Goal: Task Accomplishment & Management: Manage account settings

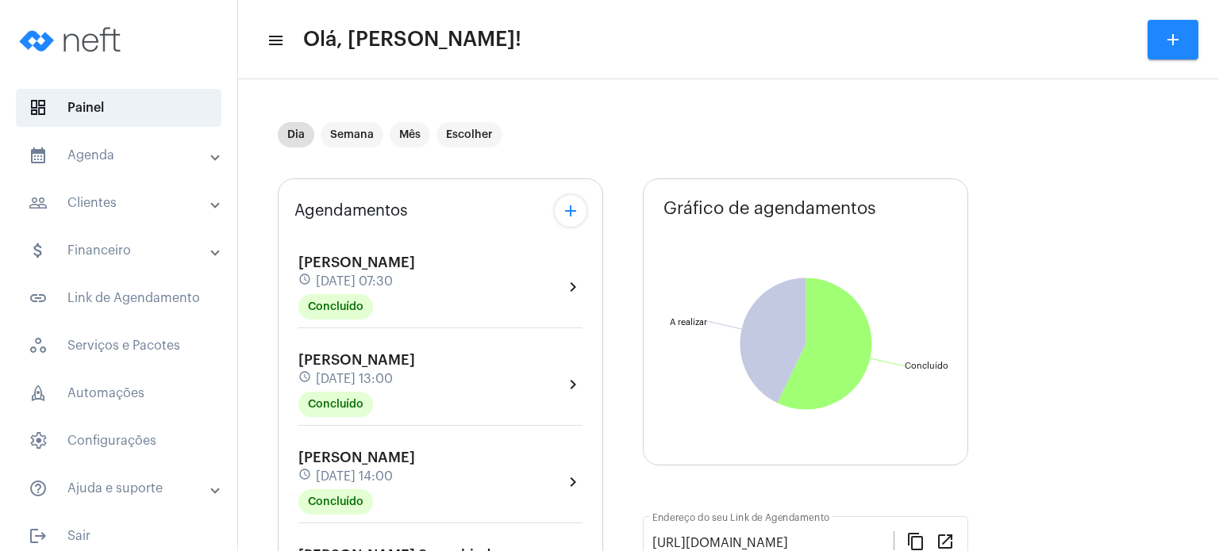
click at [279, 303] on div "Agendamentos add [PERSON_NAME] schedule [DATE] 07:30 Concluído chevron_right [P…" at bounding box center [440, 556] width 325 height 755
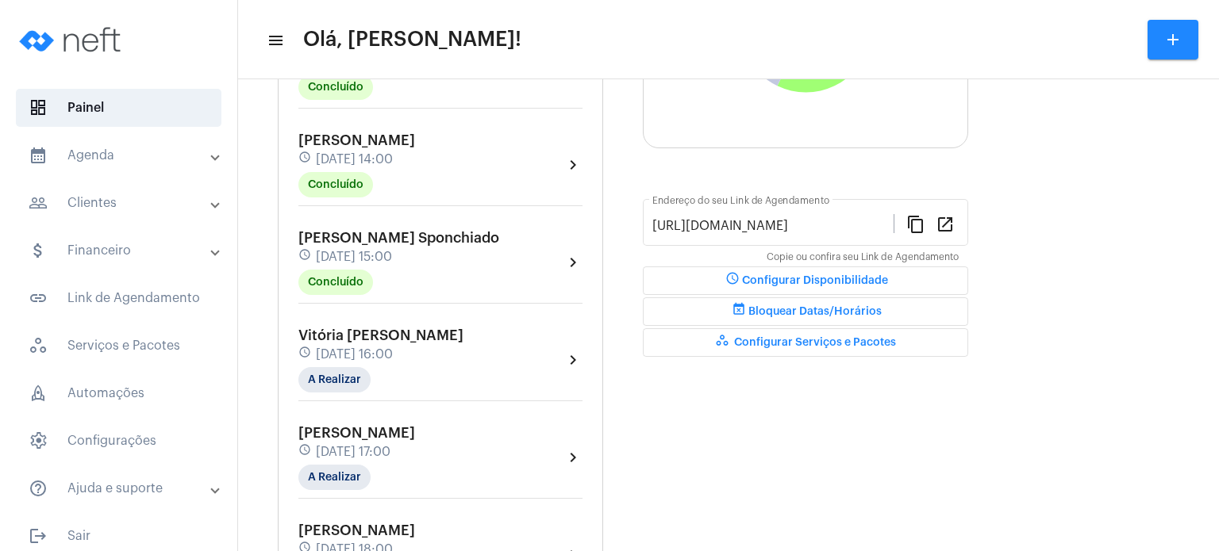
scroll to position [349, 0]
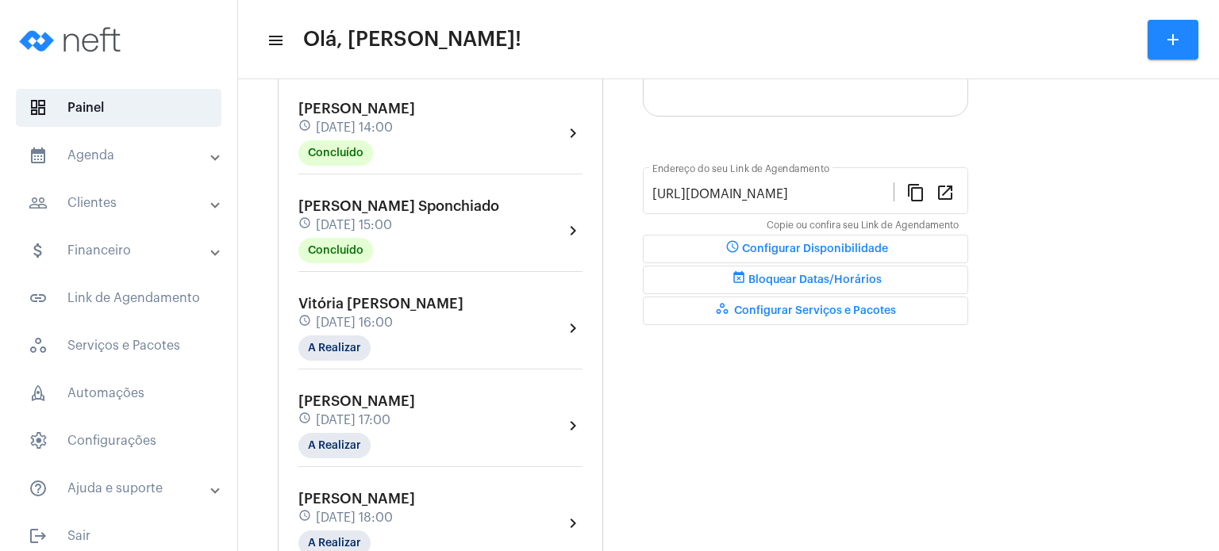
click at [316, 316] on span "[DATE] 16:00" at bounding box center [354, 323] width 77 height 14
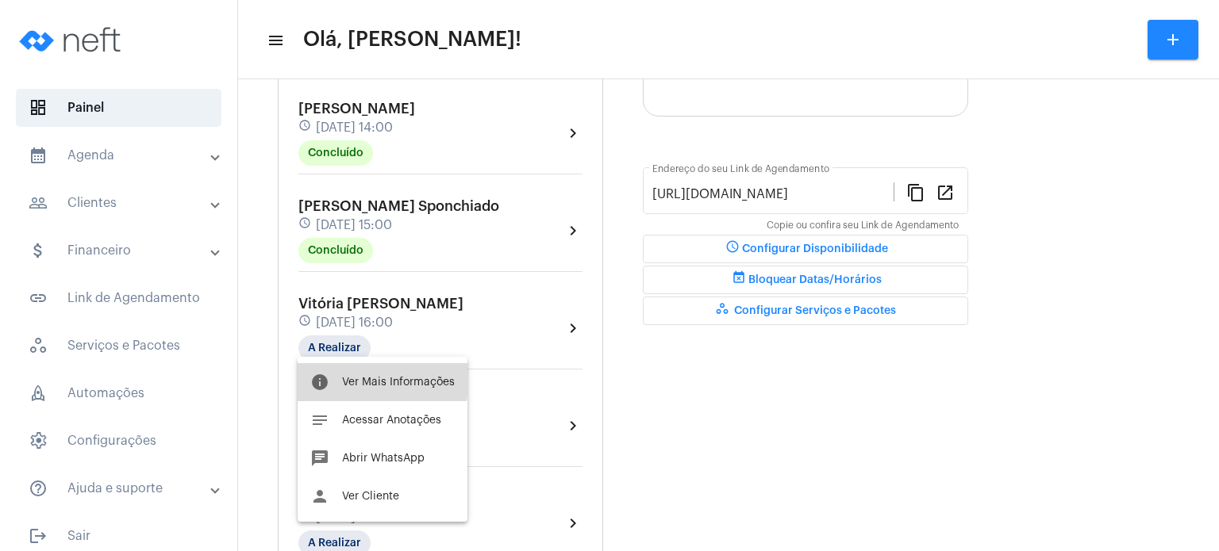
click at [346, 377] on span "Ver Mais Informações" at bounding box center [398, 382] width 113 height 11
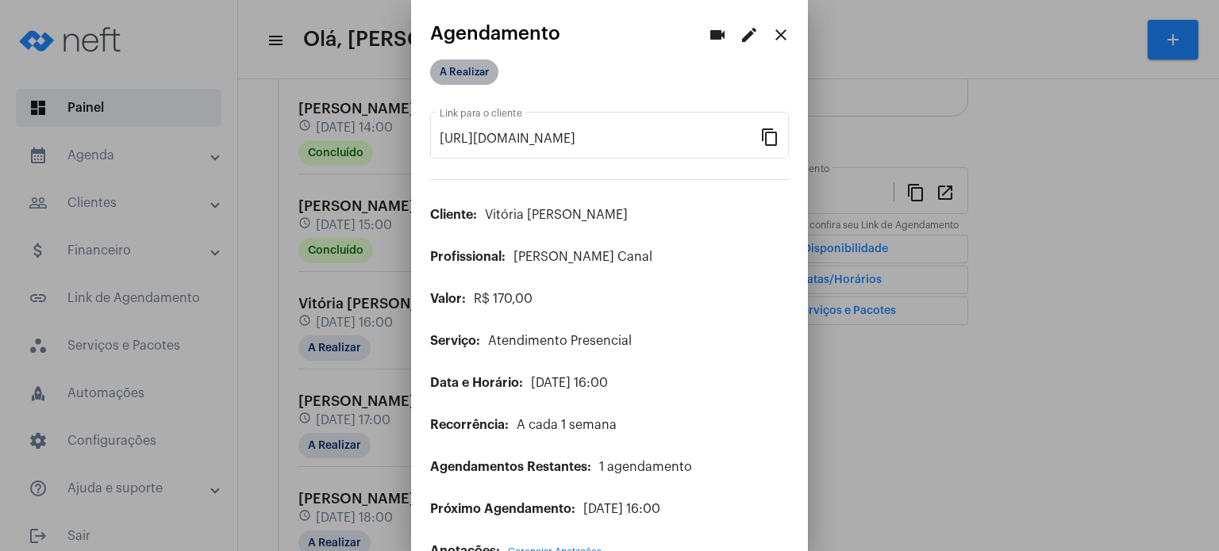
click at [486, 74] on mat-chip "A Realizar" at bounding box center [464, 72] width 68 height 25
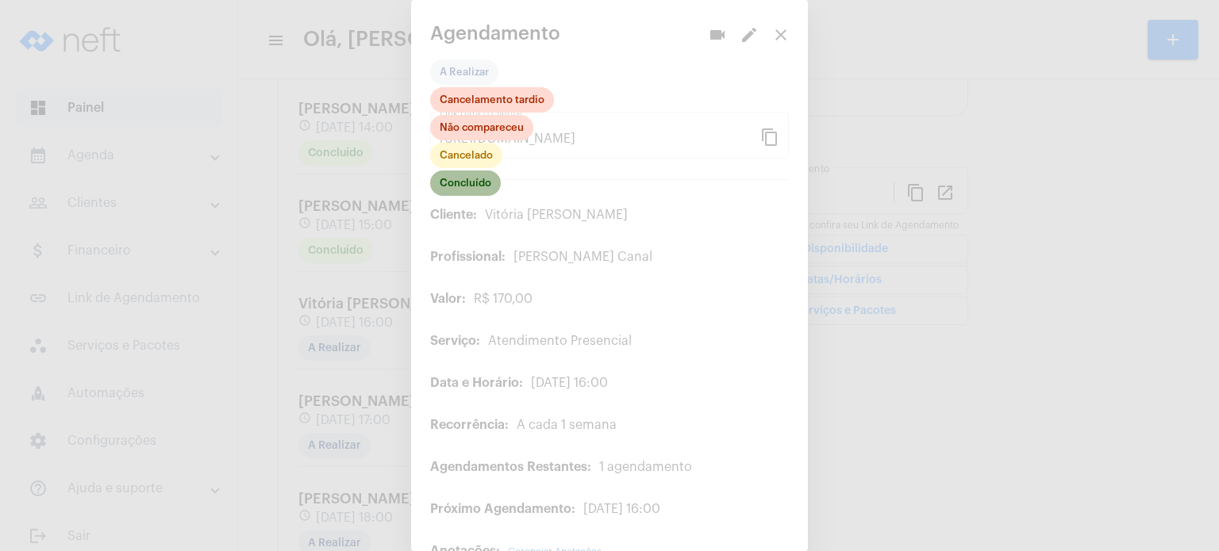
click at [467, 181] on mat-chip "Concluído" at bounding box center [465, 183] width 71 height 25
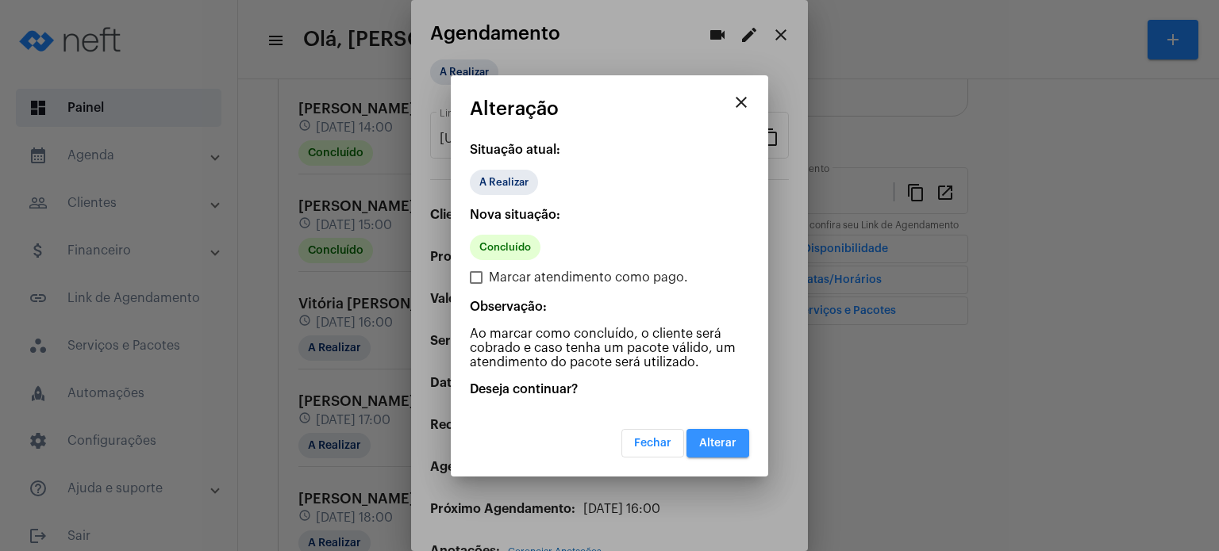
click at [708, 439] on span "Alterar" at bounding box center [717, 443] width 37 height 11
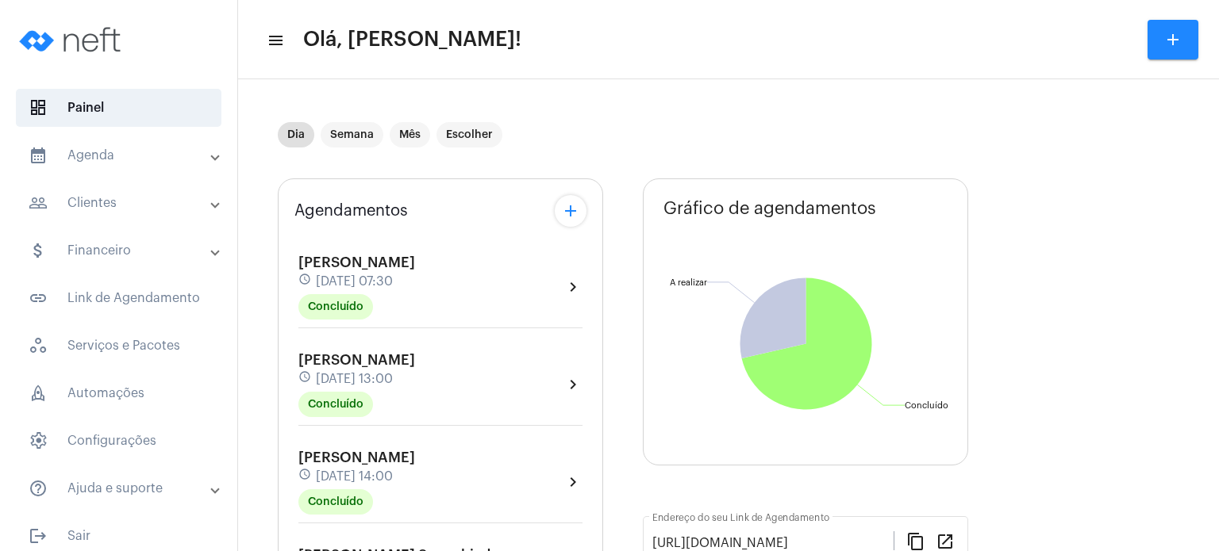
click at [285, 271] on div "Agendamentos add [PERSON_NAME] schedule [DATE] 07:30 Concluído chevron_right [P…" at bounding box center [440, 556] width 325 height 755
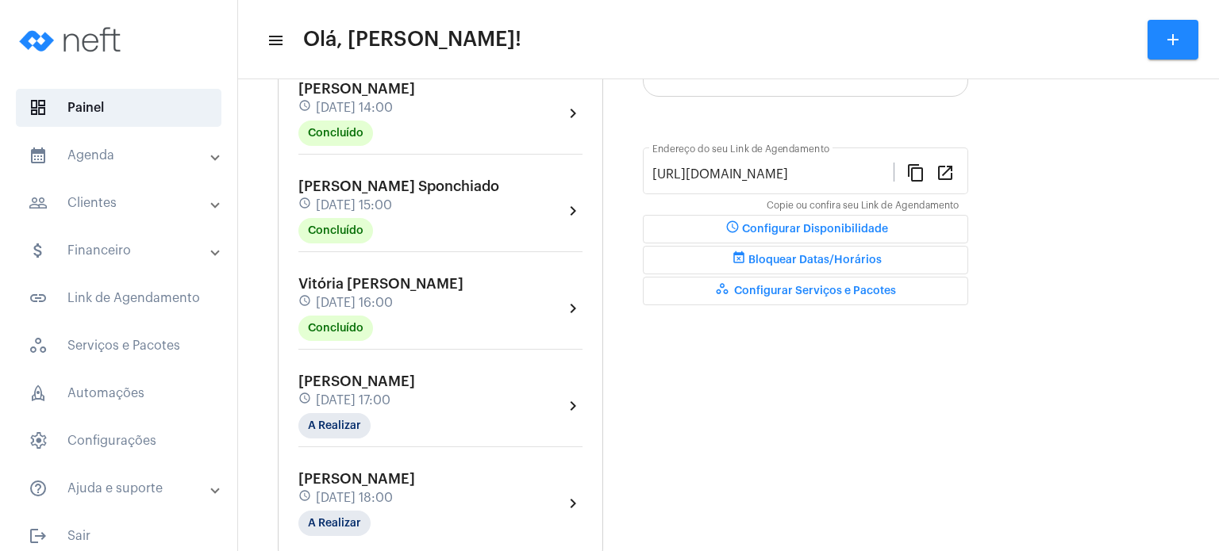
scroll to position [381, 0]
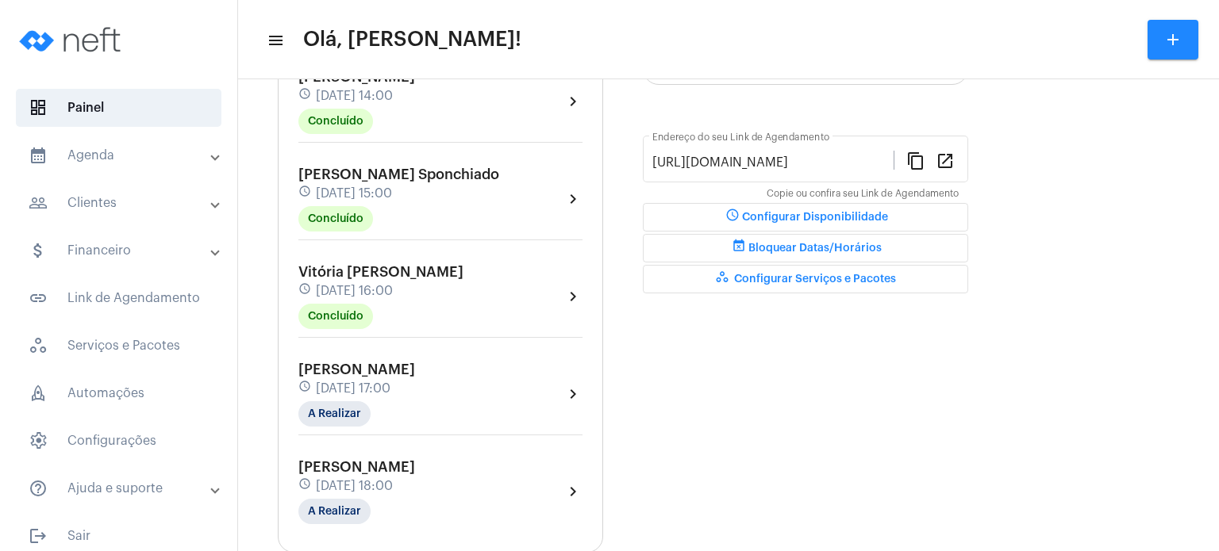
click at [320, 274] on span "Vitória [PERSON_NAME]" at bounding box center [380, 272] width 165 height 14
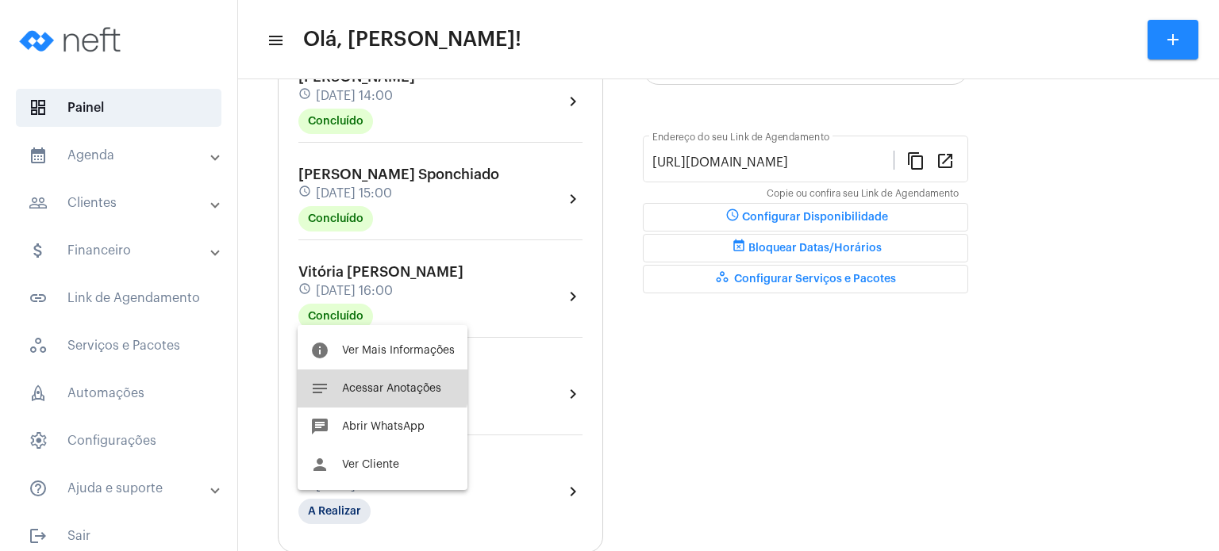
click at [351, 374] on button "notes Acessar Anotações" at bounding box center [383, 389] width 170 height 38
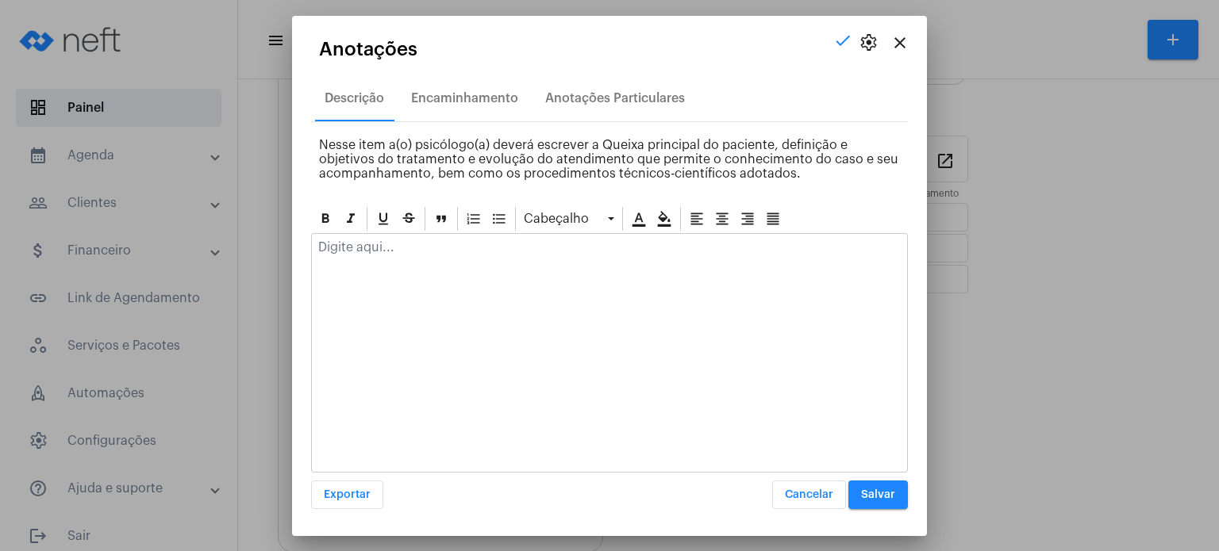
click at [362, 250] on p at bounding box center [609, 247] width 582 height 14
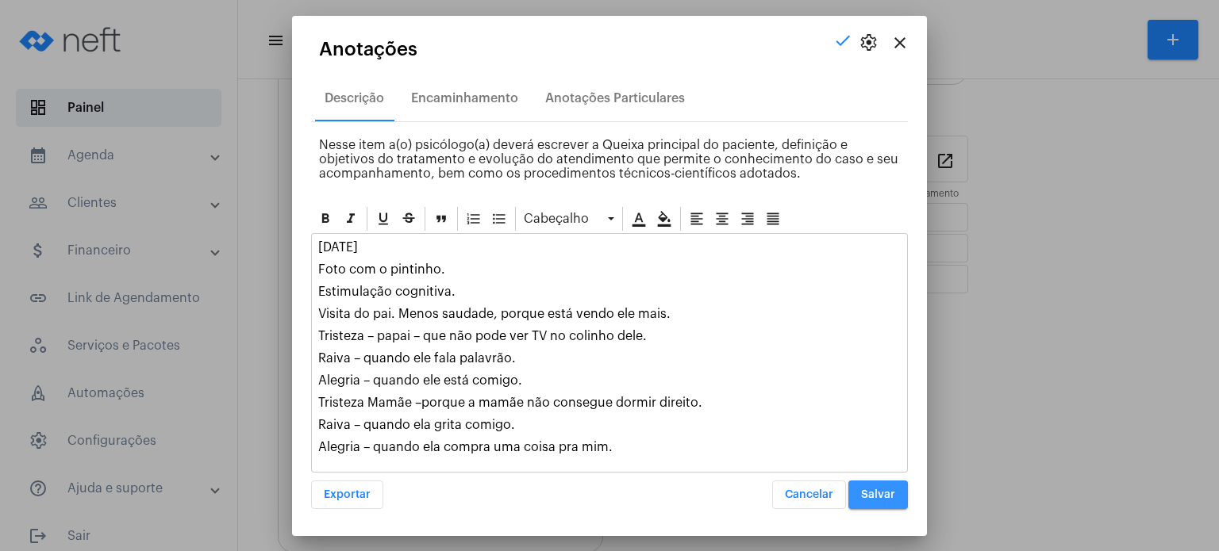
click at [873, 490] on span "Salvar" at bounding box center [878, 495] width 34 height 11
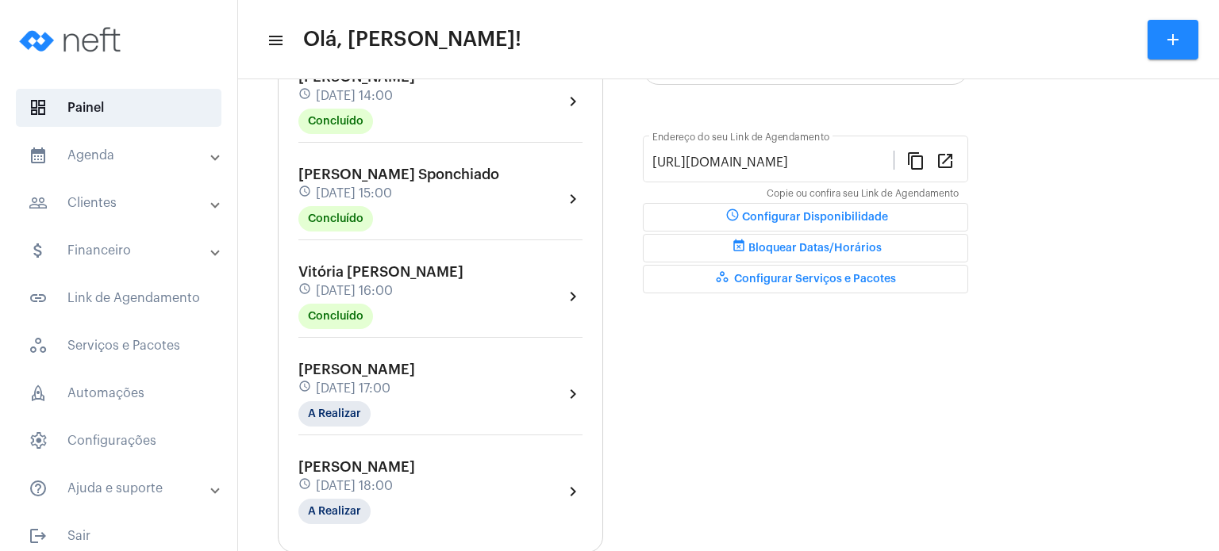
click at [88, 164] on mat-panel-title "calendar_month_outlined Agenda" at bounding box center [120, 155] width 183 height 19
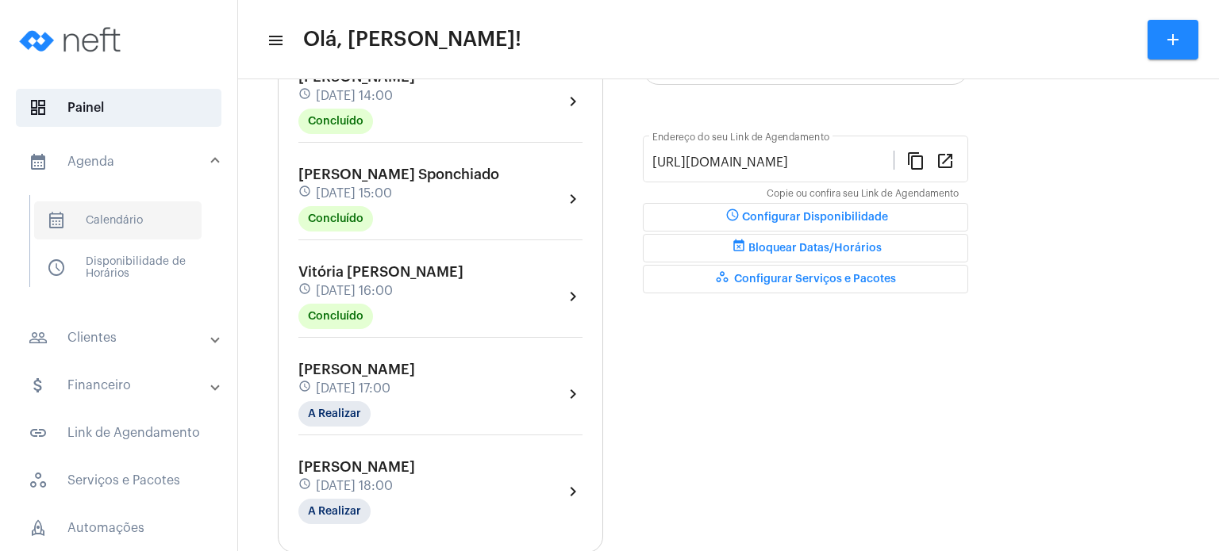
click at [121, 214] on span "calendar_month_outlined Calendário" at bounding box center [117, 221] width 167 height 38
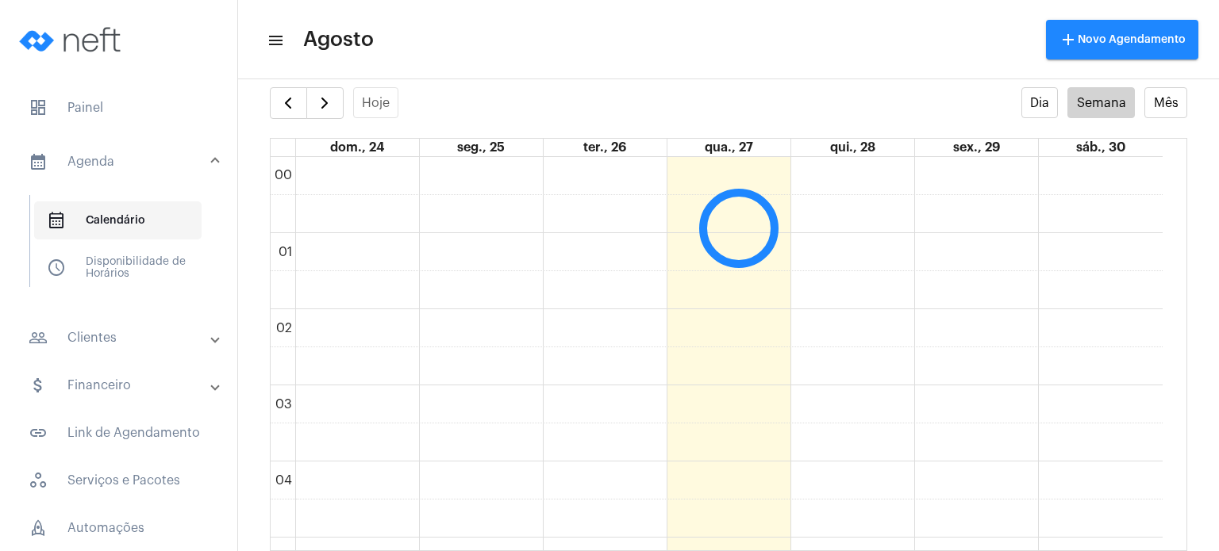
scroll to position [457, 0]
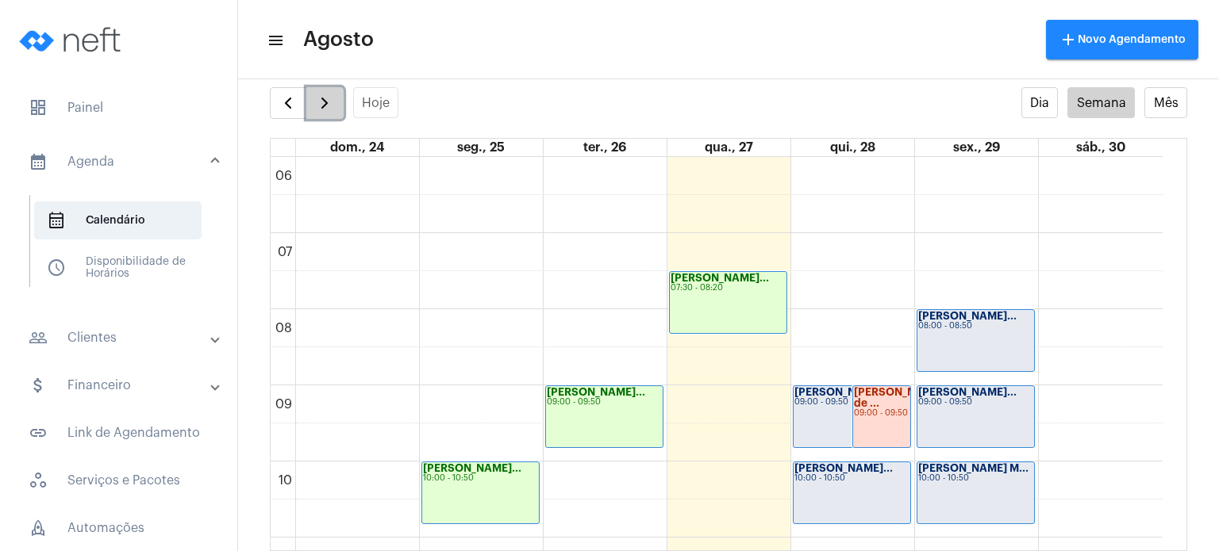
click at [332, 110] on span "button" at bounding box center [324, 103] width 19 height 19
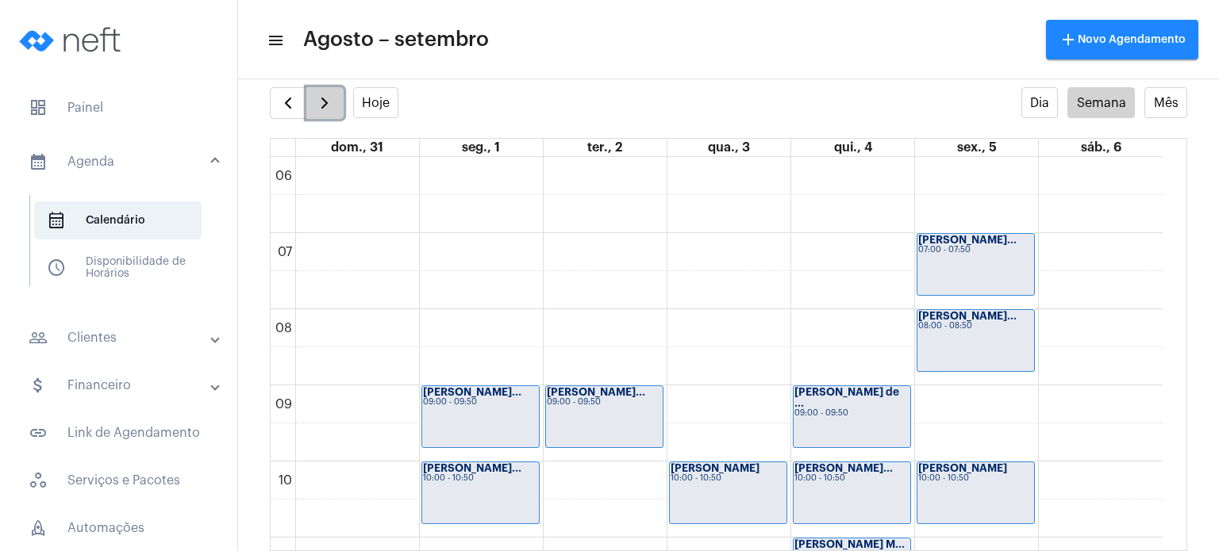
click at [332, 110] on span "button" at bounding box center [324, 103] width 19 height 19
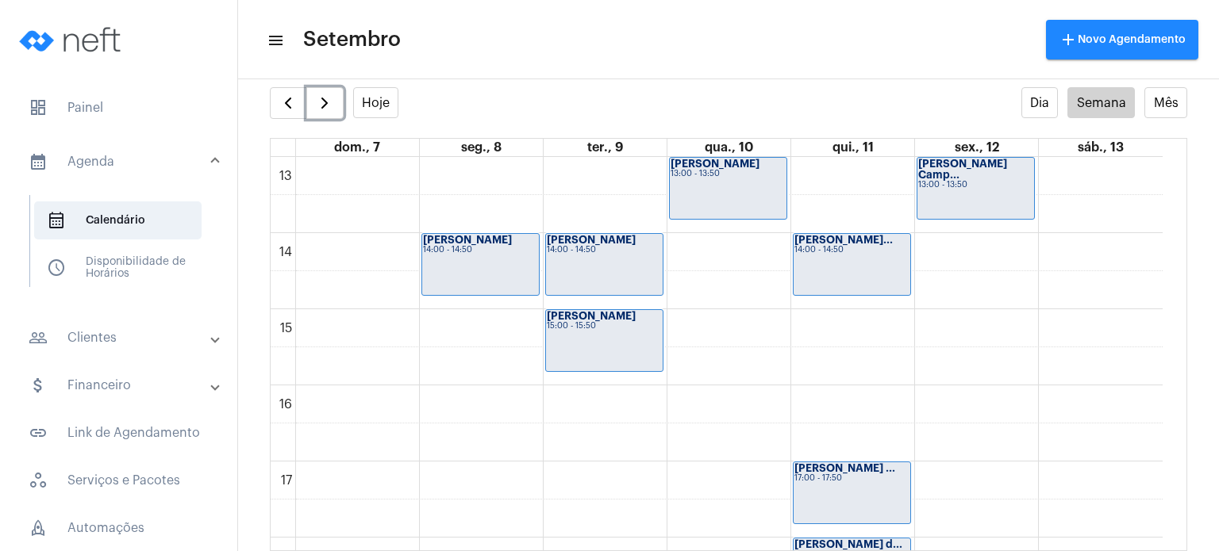
scroll to position [1016, 0]
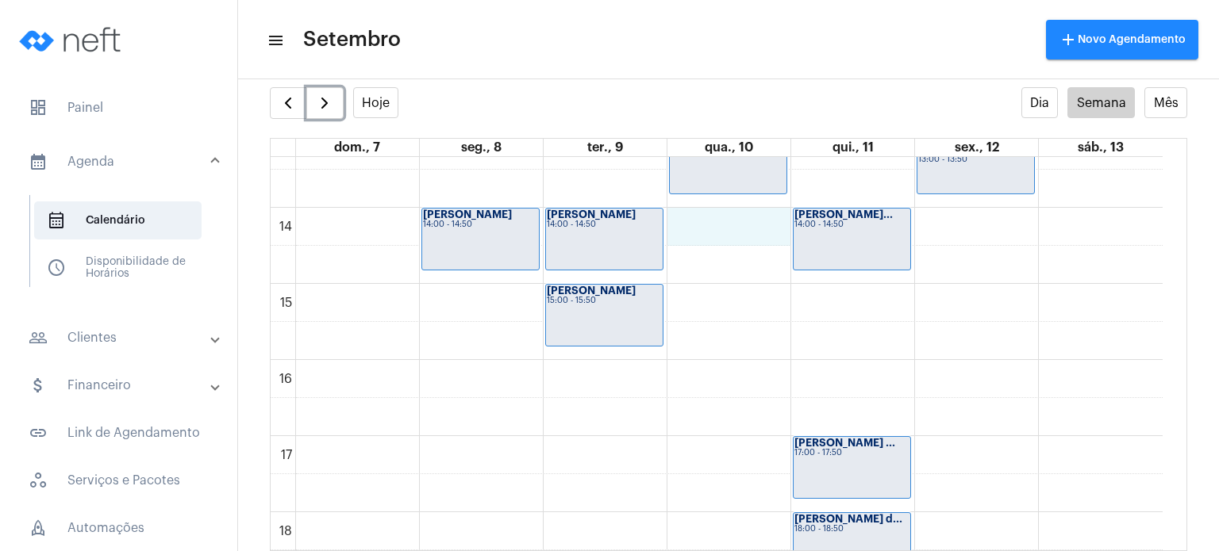
click at [747, 234] on div "00 01 02 03 04 05 06 07 08 09 10 11 12 13 14 15 16 17 18 19 20 21 22 23 [PERSON…" at bounding box center [717, 55] width 892 height 1828
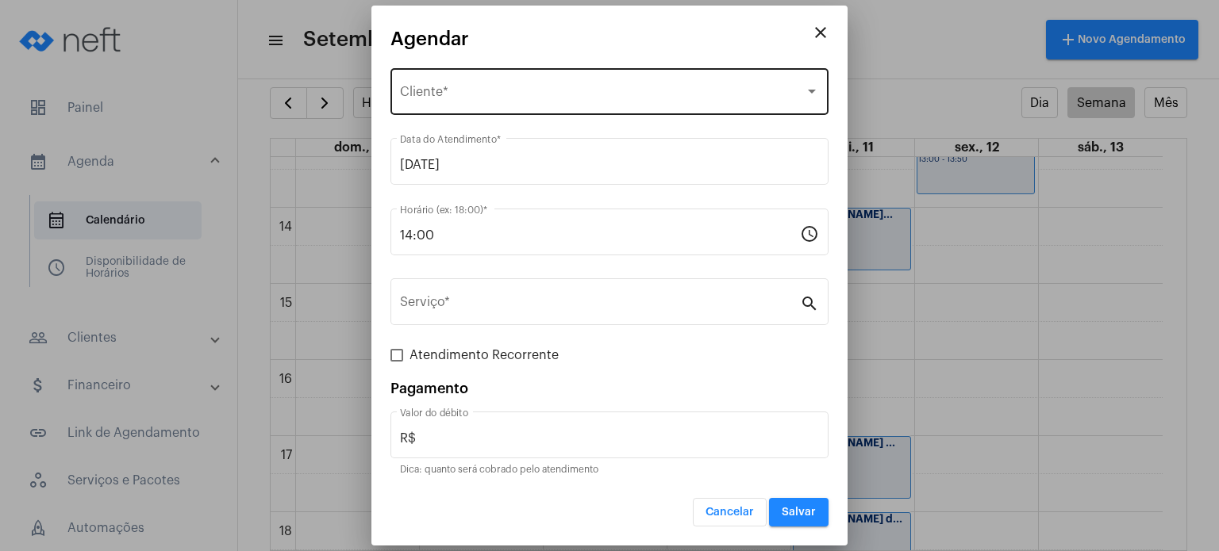
click at [586, 84] on div "Selecione o Cliente Cliente *" at bounding box center [609, 90] width 419 height 50
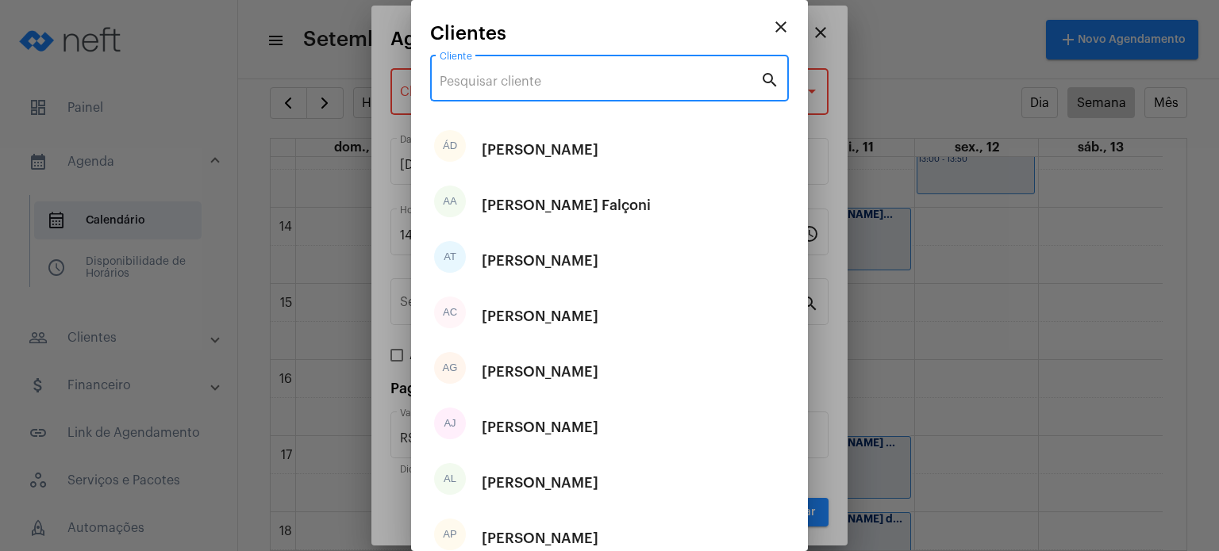
click at [582, 79] on input "Cliente" at bounding box center [600, 82] width 321 height 14
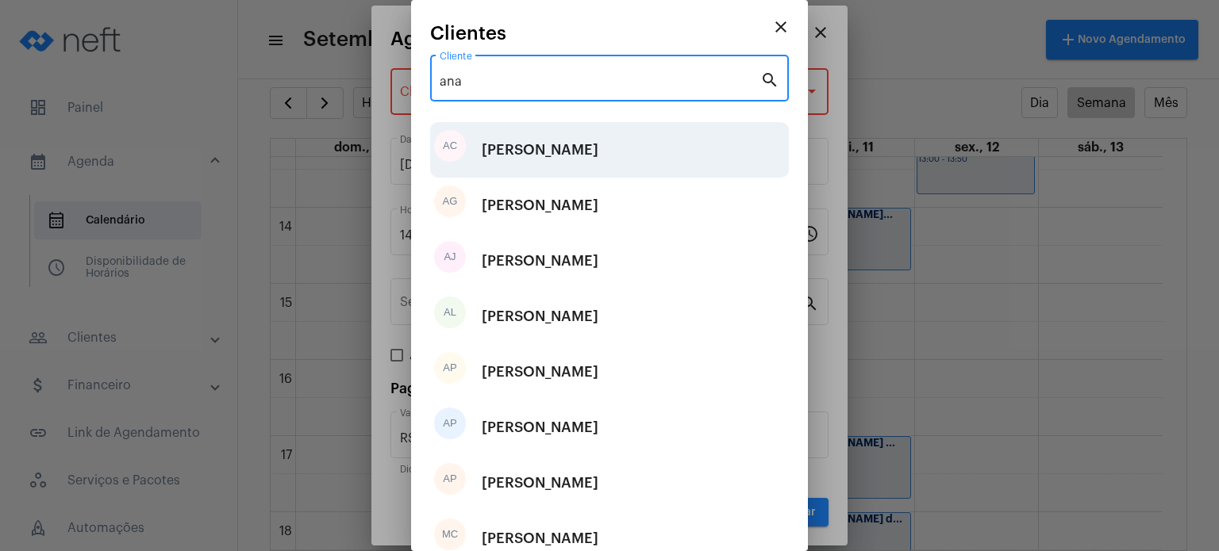
type input "ana"
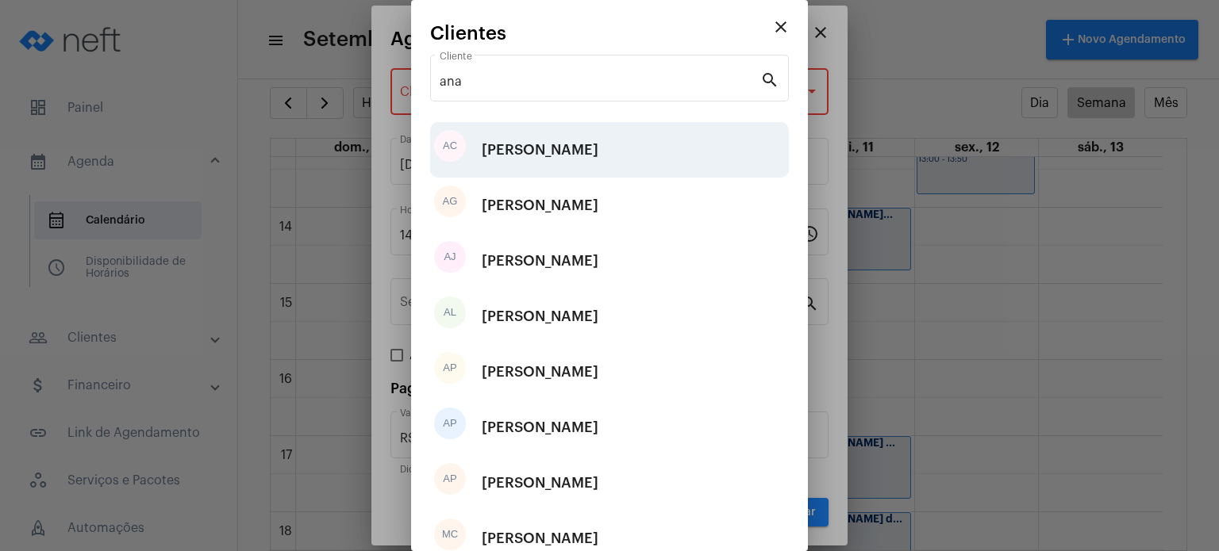
click at [573, 151] on div "[PERSON_NAME]" at bounding box center [540, 150] width 117 height 48
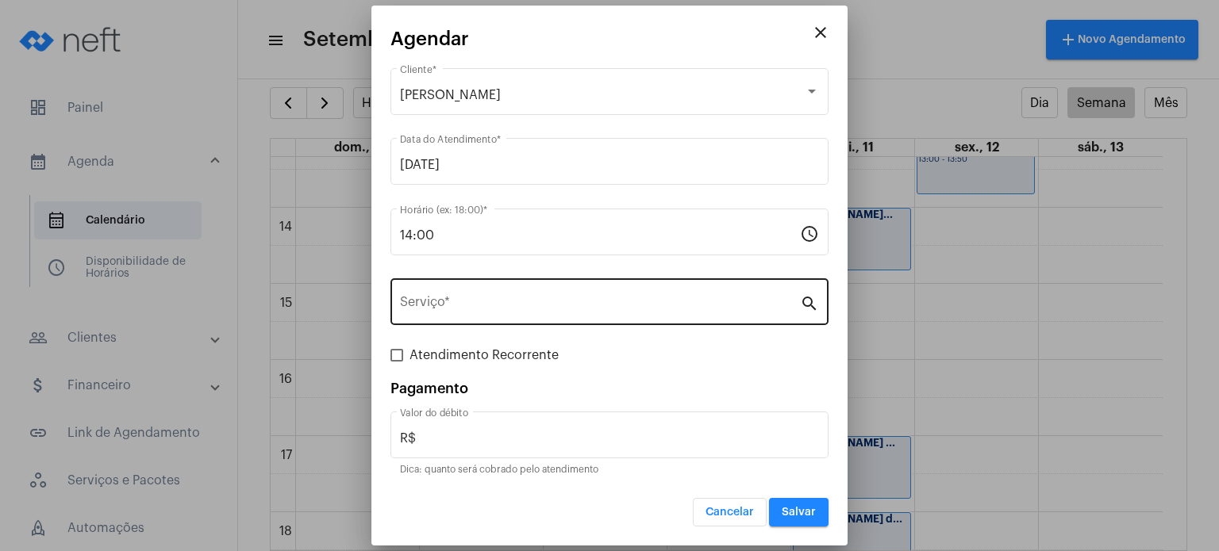
click at [515, 289] on div "Serviço *" at bounding box center [600, 300] width 400 height 50
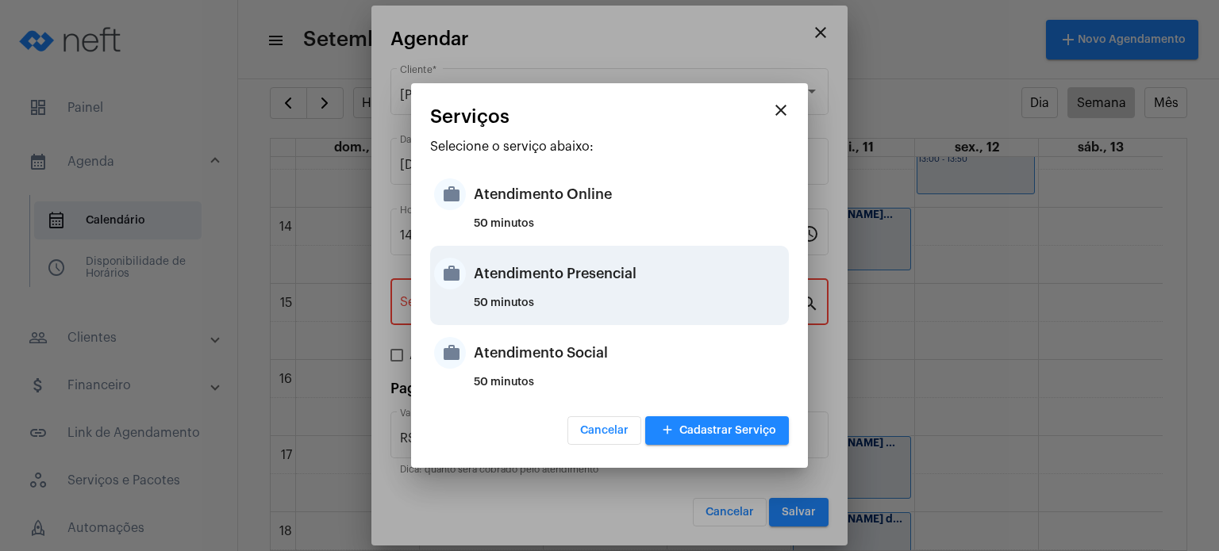
click at [514, 287] on div "Atendimento Presencial" at bounding box center [629, 274] width 311 height 48
type input "Atendimento Presencial"
type input "R$ 170"
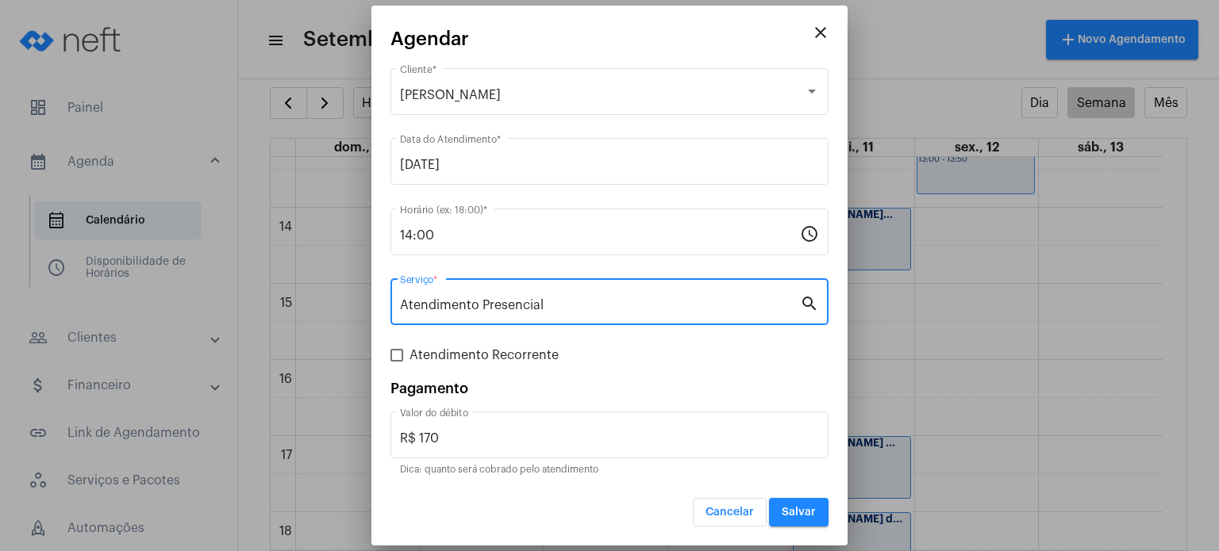
click at [499, 351] on span "Atendimento Recorrente" at bounding box center [483, 355] width 149 height 19
click at [397, 362] on input "Atendimento Recorrente" at bounding box center [396, 362] width 1 height 1
checkbox input "true"
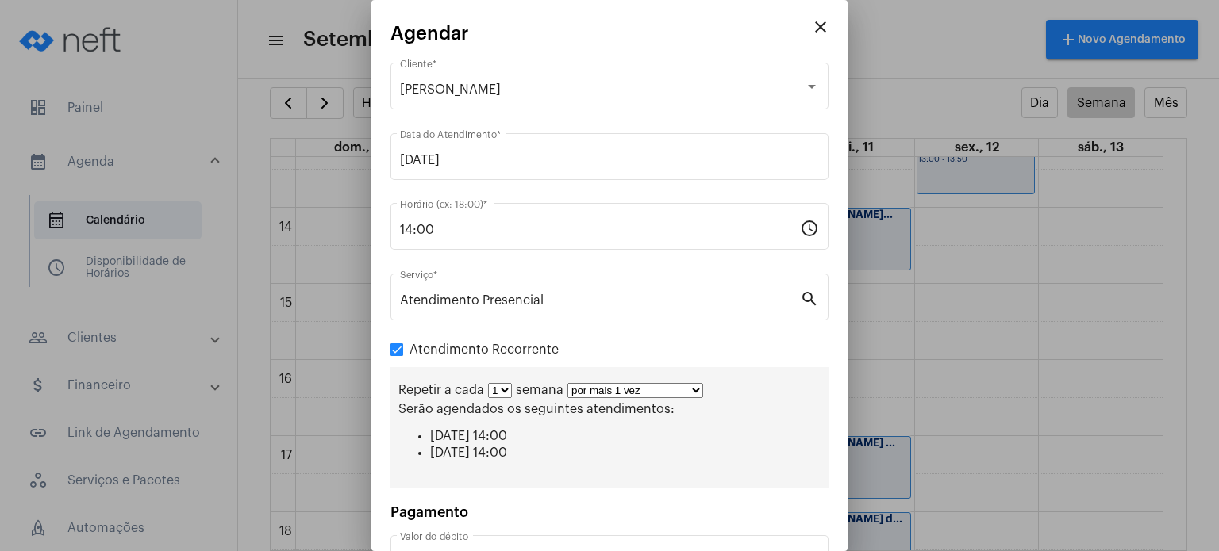
click at [497, 386] on select "1 2 3 4 5 6 7 8" at bounding box center [500, 390] width 24 height 15
select select "1: 2"
click at [488, 383] on select "1 2 3 4 5 6 7 8" at bounding box center [500, 390] width 24 height 15
click at [601, 386] on select "por mais 1 vez por mais 2 vezes por mais 3 vezes por mais 4 vezes por mais 5 ve…" at bounding box center [642, 390] width 136 height 15
select select "4: 5"
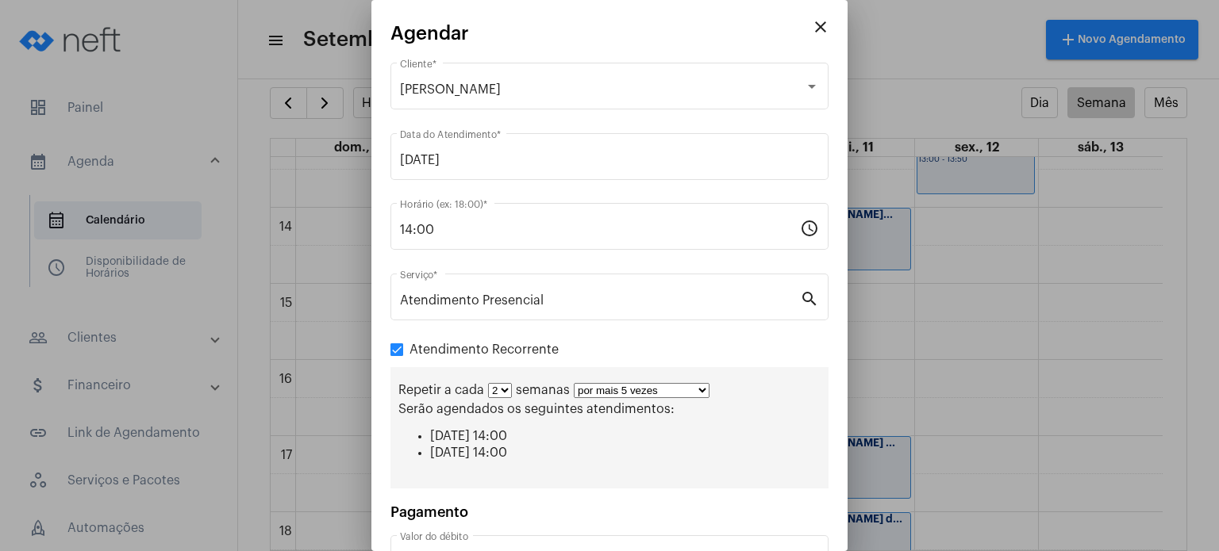
click at [574, 383] on select "por mais 1 vez por mais 2 vezes por mais 3 vezes por mais 4 vezes por mais 5 ve…" at bounding box center [642, 390] width 136 height 15
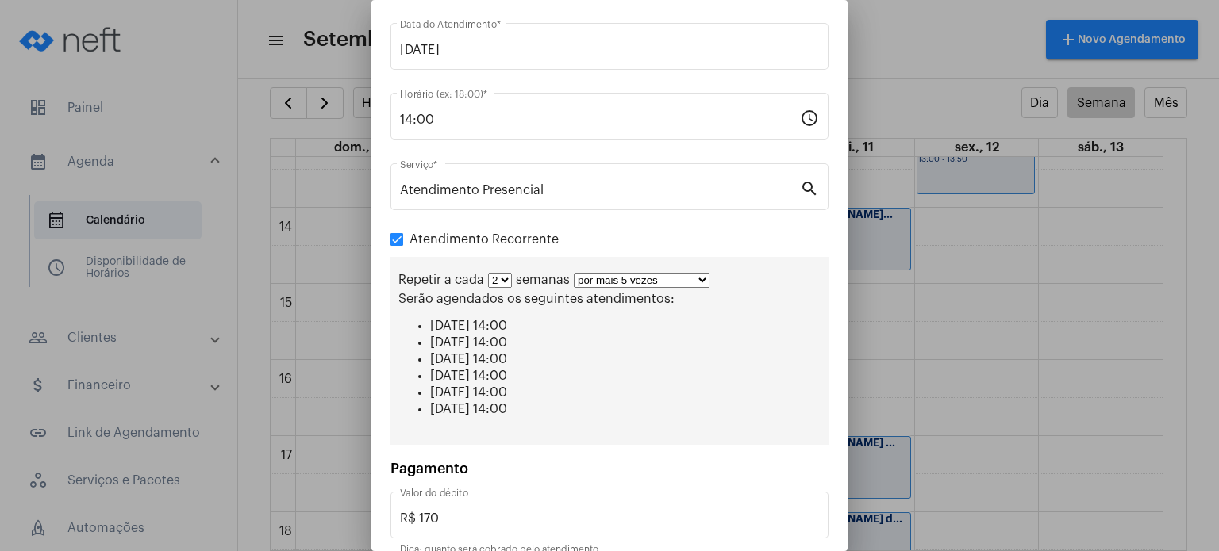
scroll to position [181, 0]
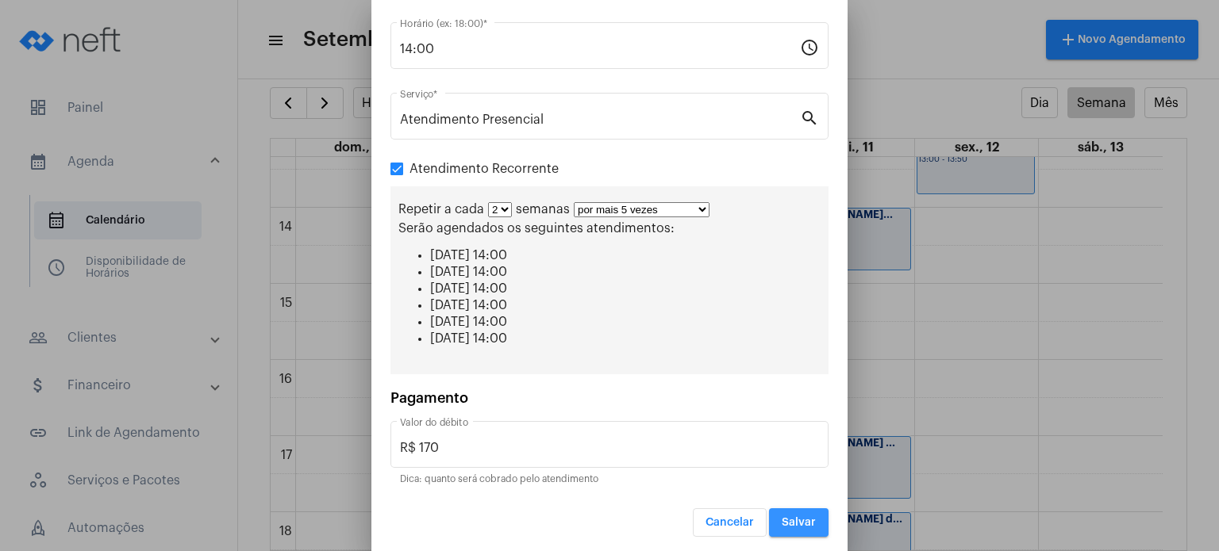
click at [801, 509] on button "Salvar" at bounding box center [799, 523] width 60 height 29
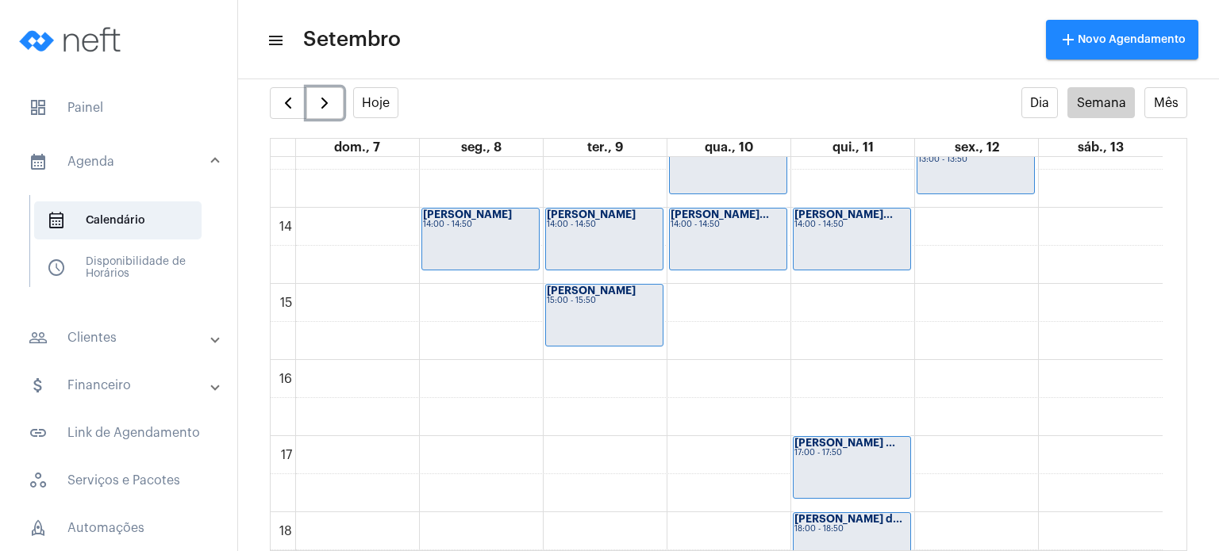
click at [727, 367] on div "00 01 02 03 04 05 06 07 08 09 10 11 12 13 14 15 16 17 18 19 20 21 22 23 [PERSON…" at bounding box center [717, 55] width 892 height 1828
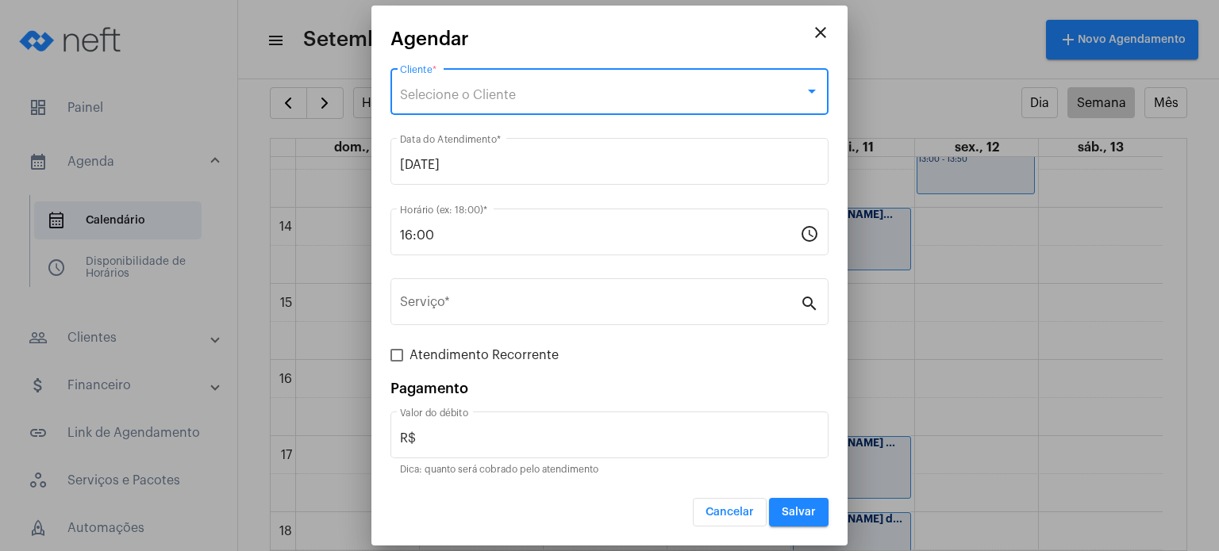
click at [636, 90] on div "Selecione o Cliente" at bounding box center [602, 95] width 405 height 14
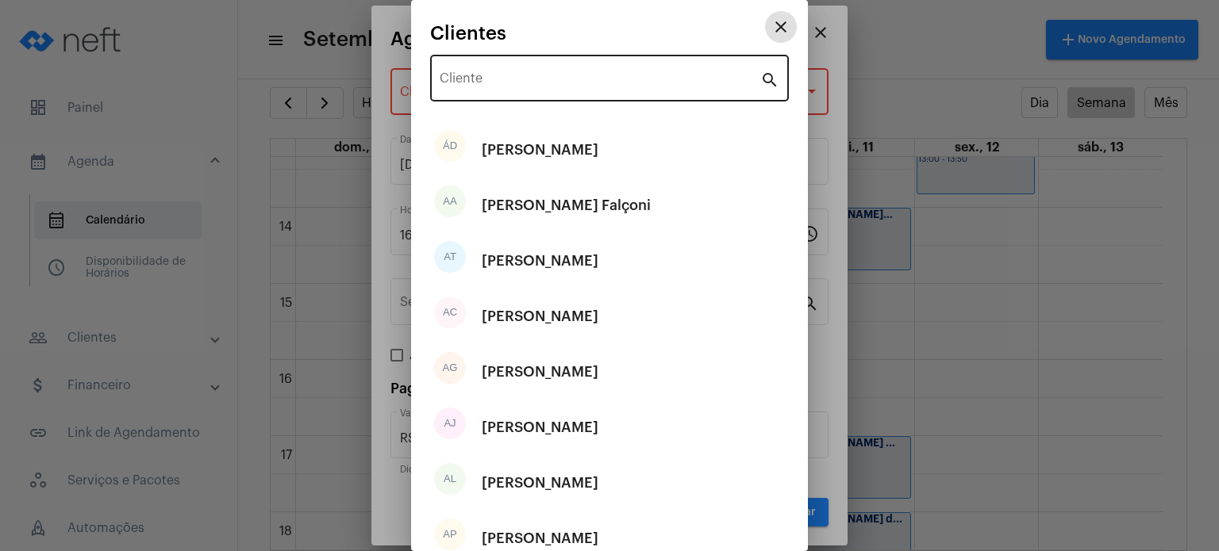
click at [628, 75] on input "Cliente" at bounding box center [600, 82] width 321 height 14
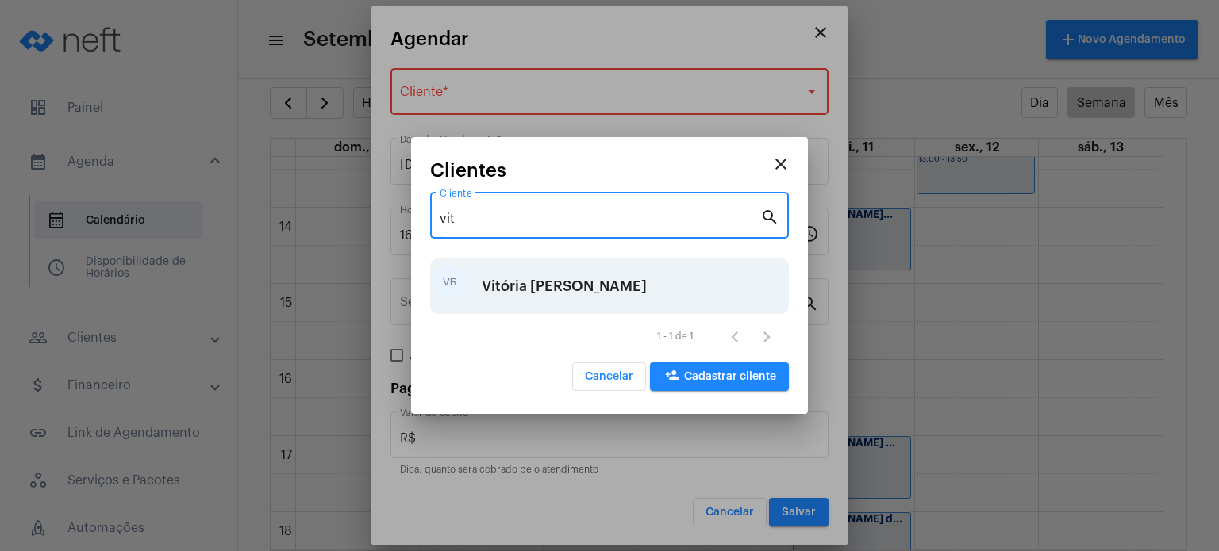
type input "vit"
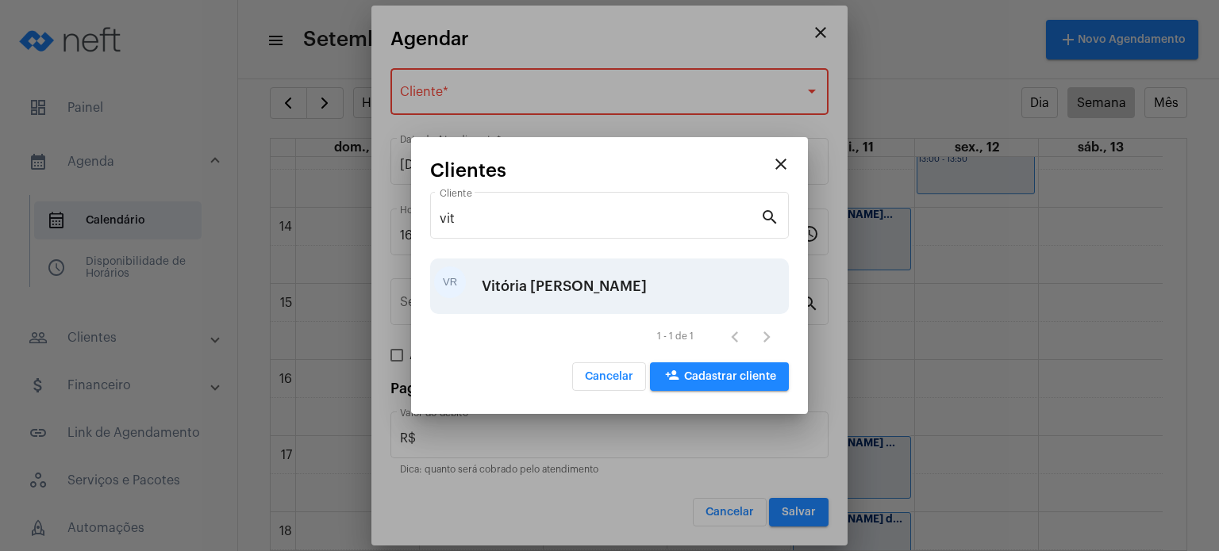
click at [559, 298] on div "Vitória [PERSON_NAME]" at bounding box center [564, 287] width 165 height 48
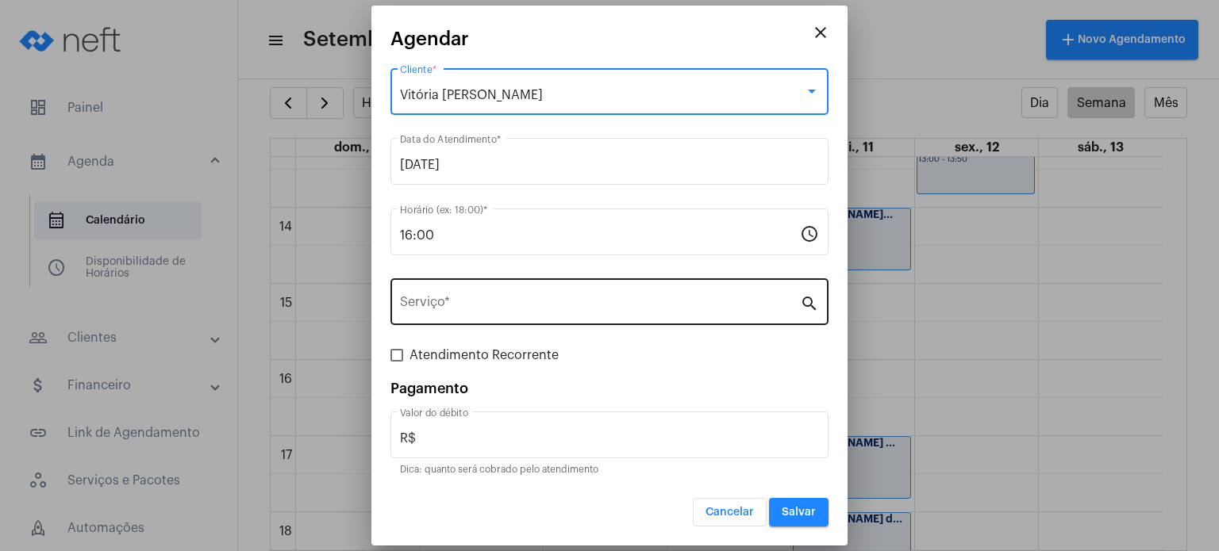
click at [546, 295] on div "Serviço *" at bounding box center [600, 300] width 400 height 50
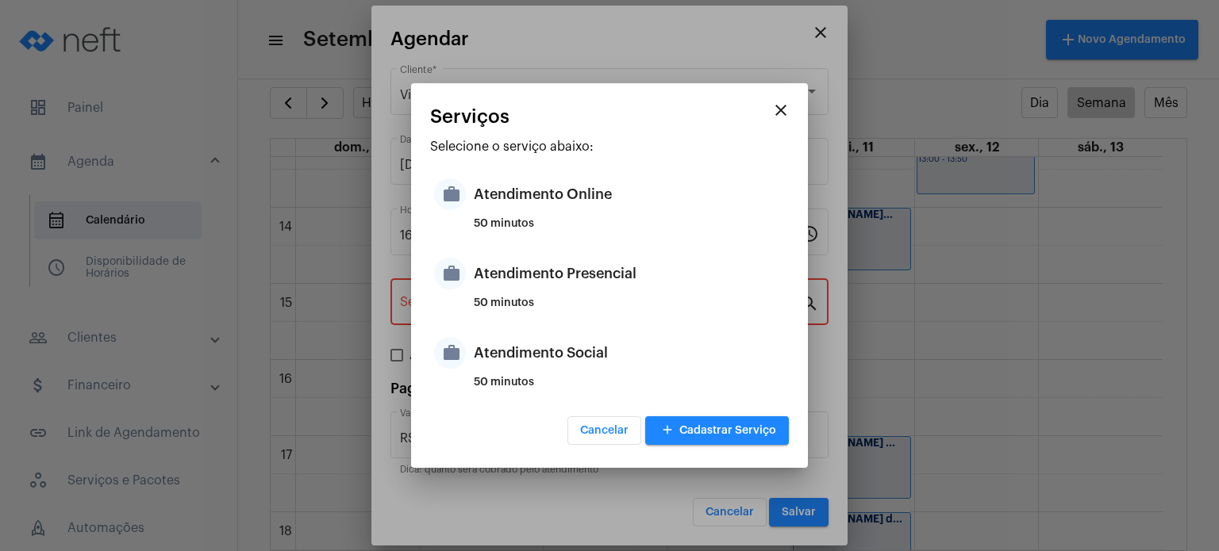
click at [546, 295] on div "Atendimento Presencial" at bounding box center [629, 274] width 311 height 48
type input "Atendimento Presencial"
type input "R$ 170"
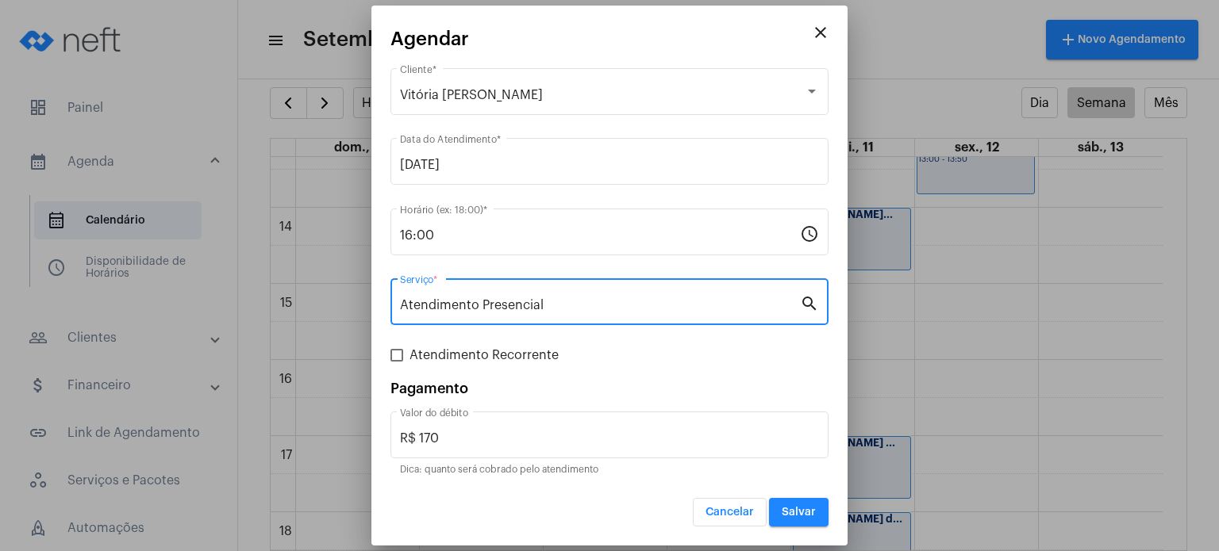
click at [482, 348] on span "Atendimento Recorrente" at bounding box center [483, 355] width 149 height 19
click at [397, 362] on input "Atendimento Recorrente" at bounding box center [396, 362] width 1 height 1
checkbox input "true"
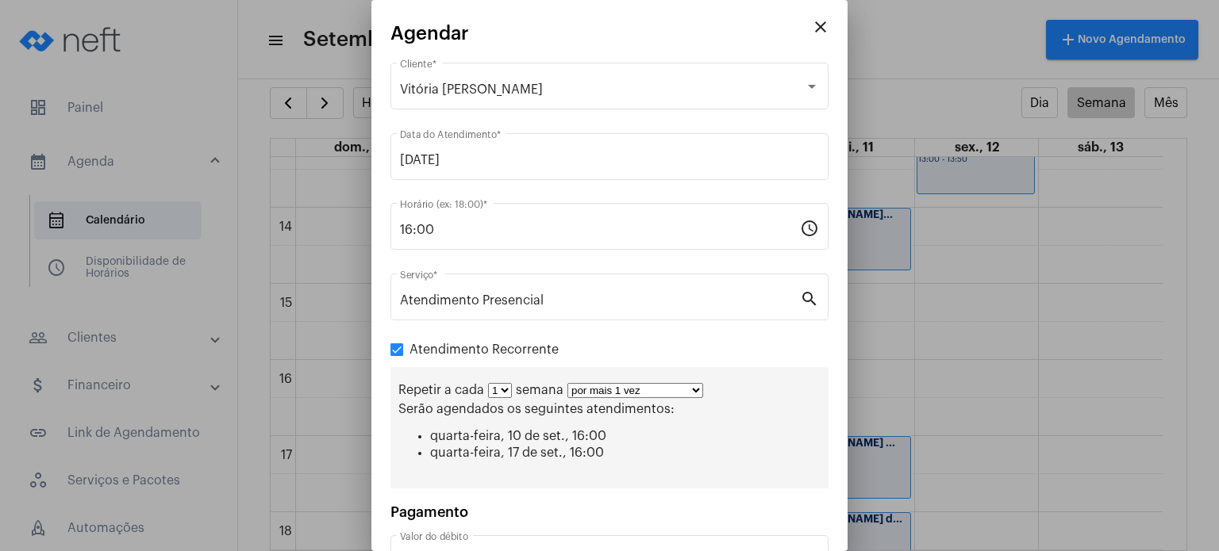
click at [502, 387] on select "1 2 3 4 5 6 7 8" at bounding box center [500, 390] width 24 height 15
select select "1: 2"
click at [488, 383] on select "1 2 3 4 5 6 7 8" at bounding box center [500, 390] width 24 height 15
click at [624, 396] on select "por mais 1 vez por mais 2 vezes por mais 3 vezes por mais 4 vezes por mais 5 ve…" at bounding box center [642, 390] width 136 height 15
select select "4: 5"
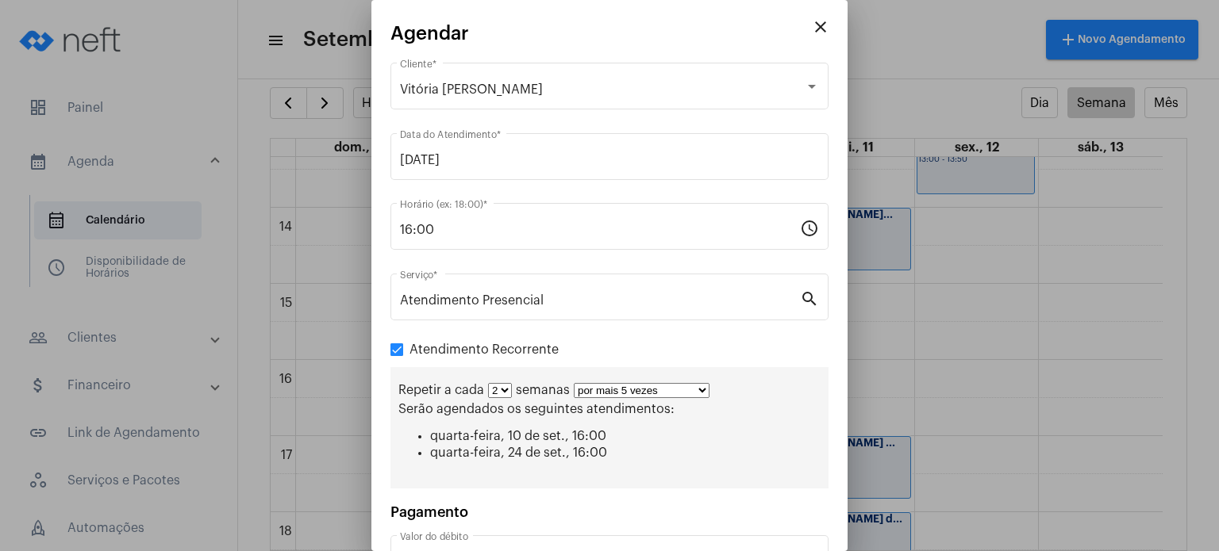
click at [574, 383] on select "por mais 1 vez por mais 2 vezes por mais 3 vezes por mais 4 vezes por mais 5 ve…" at bounding box center [642, 390] width 136 height 15
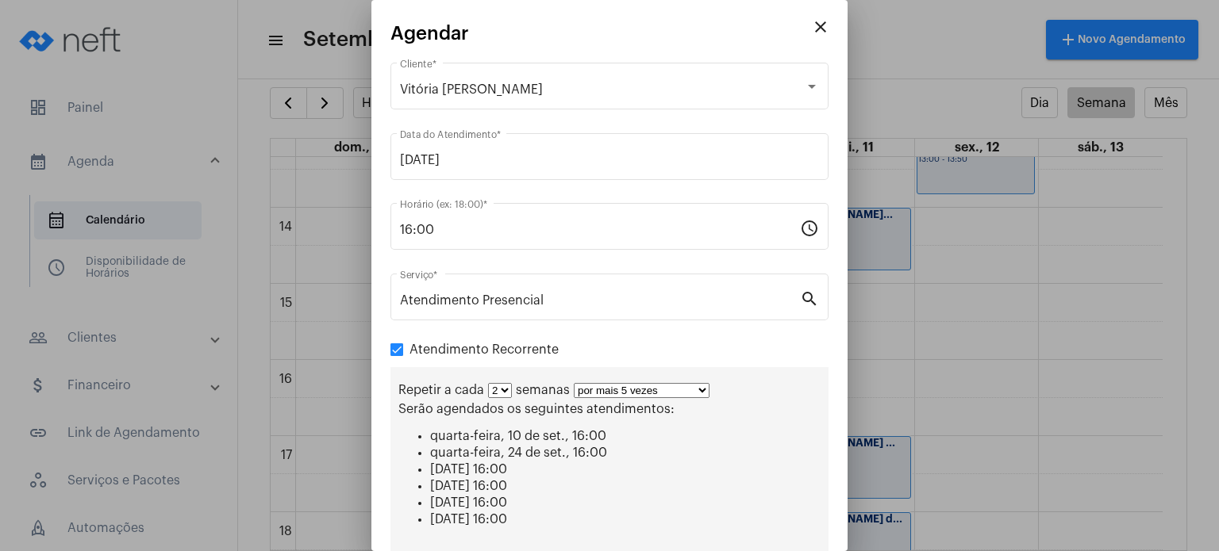
scroll to position [181, 0]
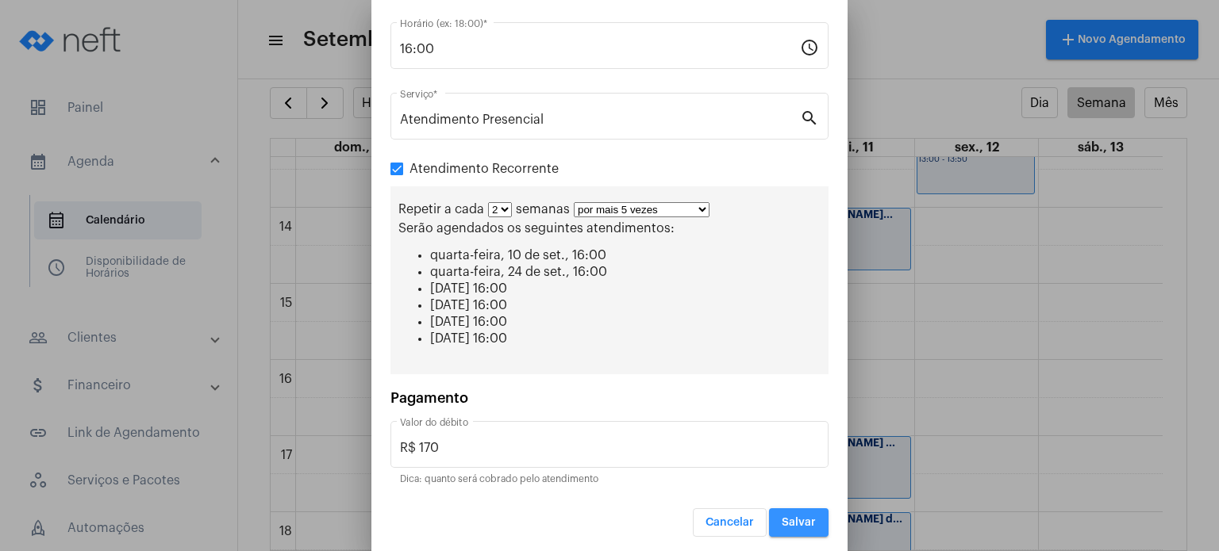
click at [798, 509] on button "Salvar" at bounding box center [799, 523] width 60 height 29
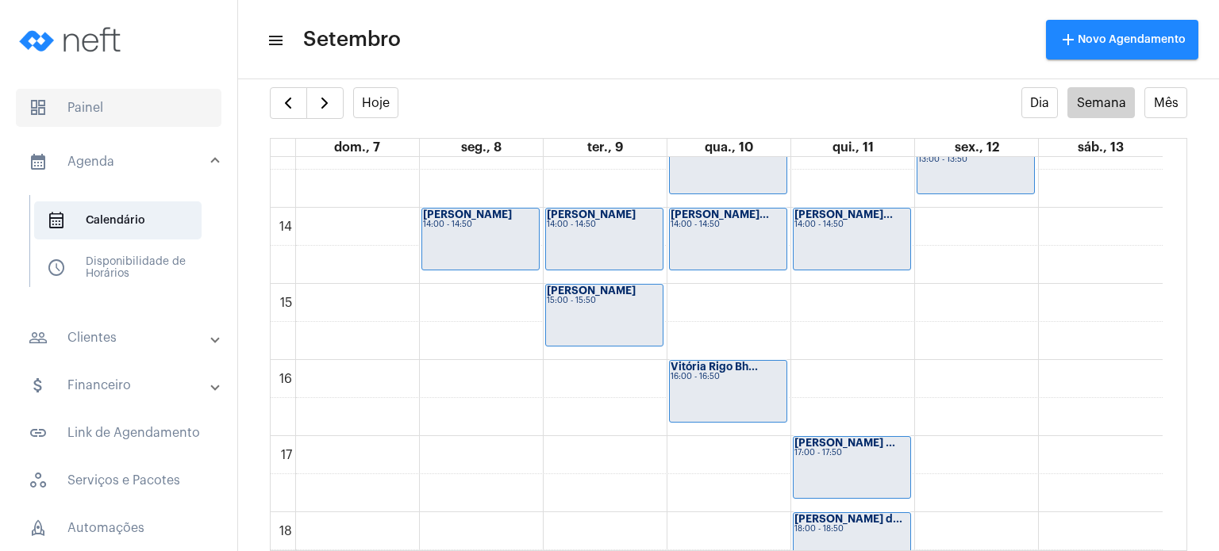
click at [153, 126] on span "dashboard Painel" at bounding box center [119, 108] width 206 height 38
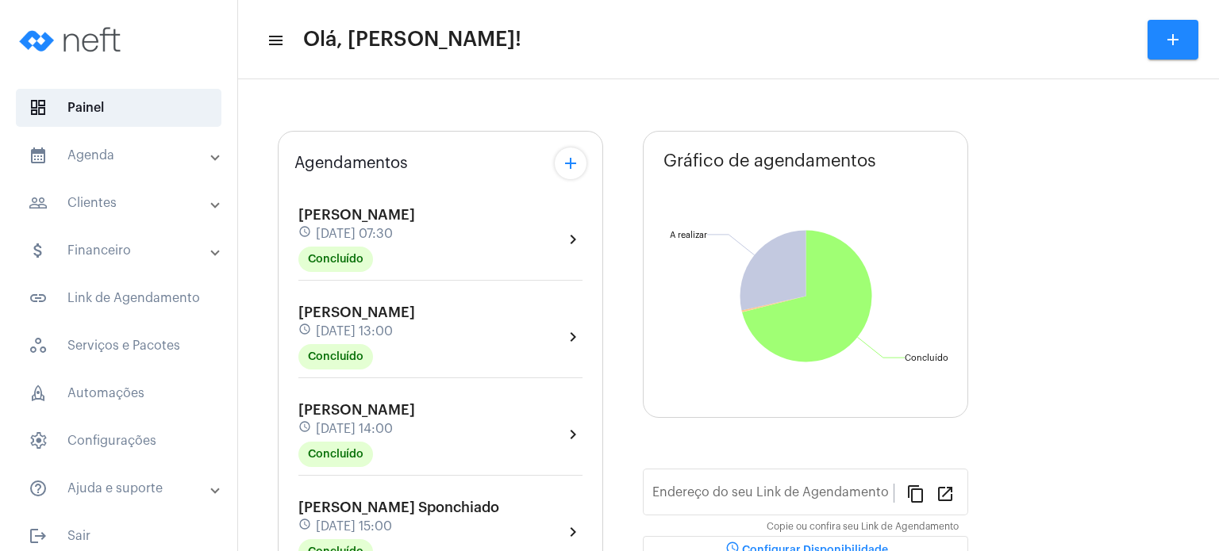
type input "[URL][DOMAIN_NAME]"
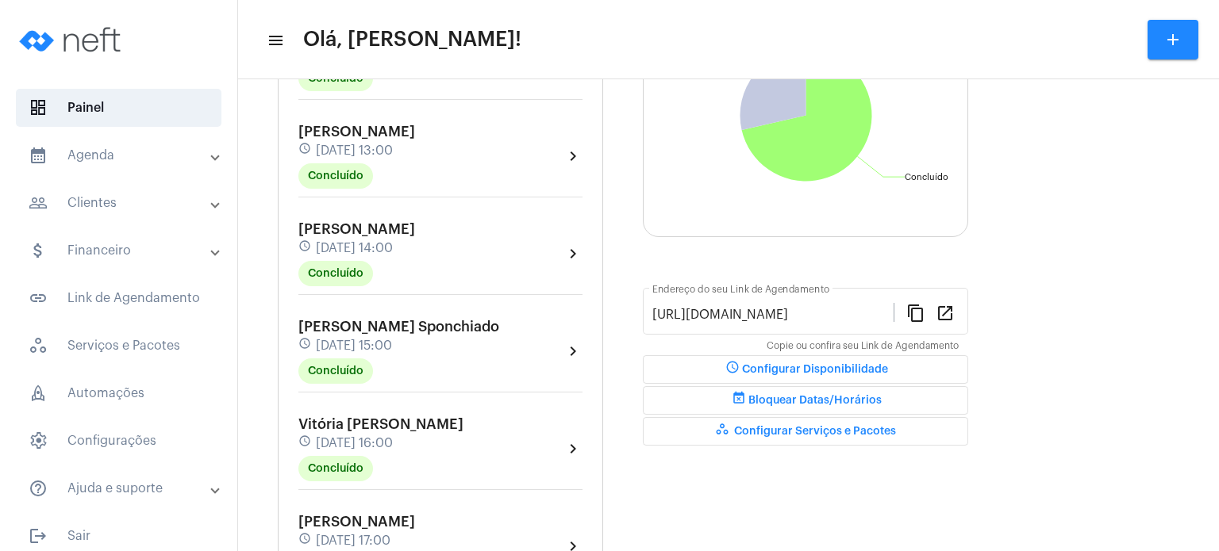
scroll to position [264, 0]
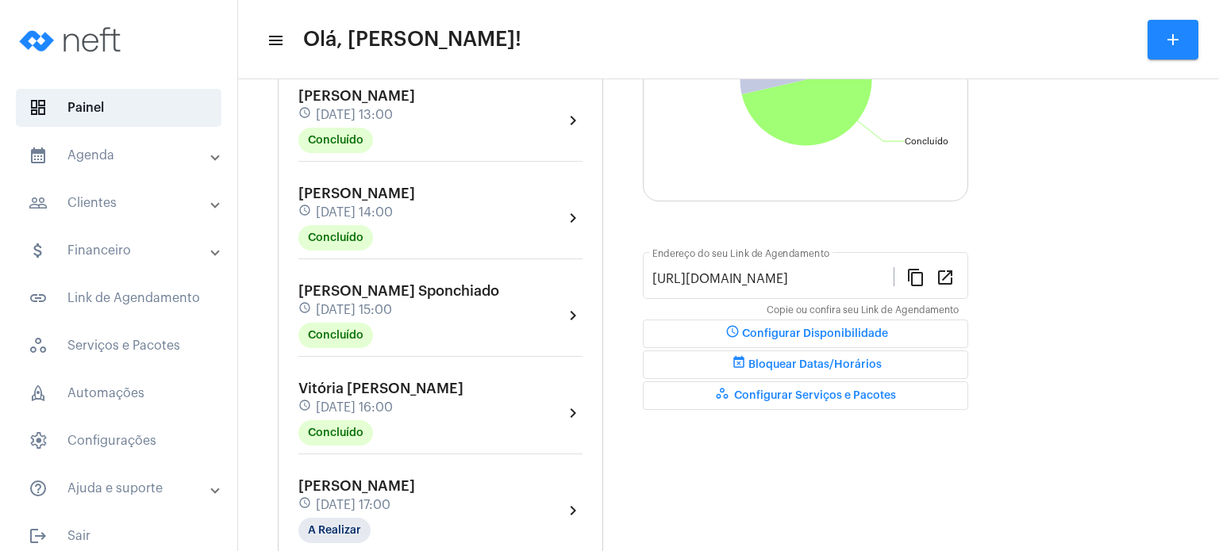
click at [430, 386] on span "Vitória [PERSON_NAME]" at bounding box center [380, 389] width 165 height 14
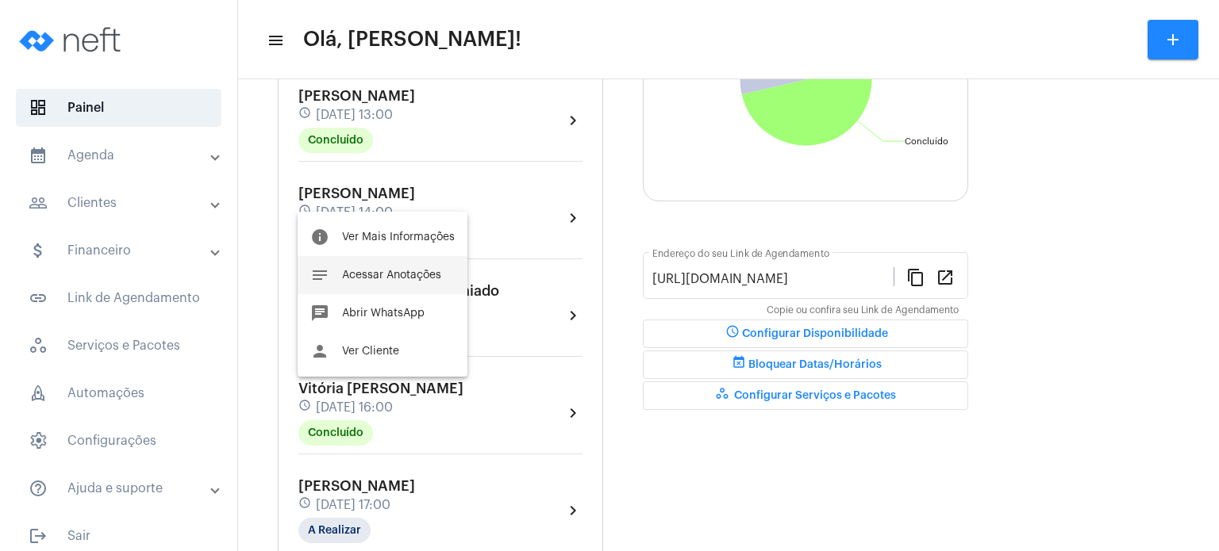
click at [423, 270] on span "Acessar Anotações" at bounding box center [391, 275] width 99 height 11
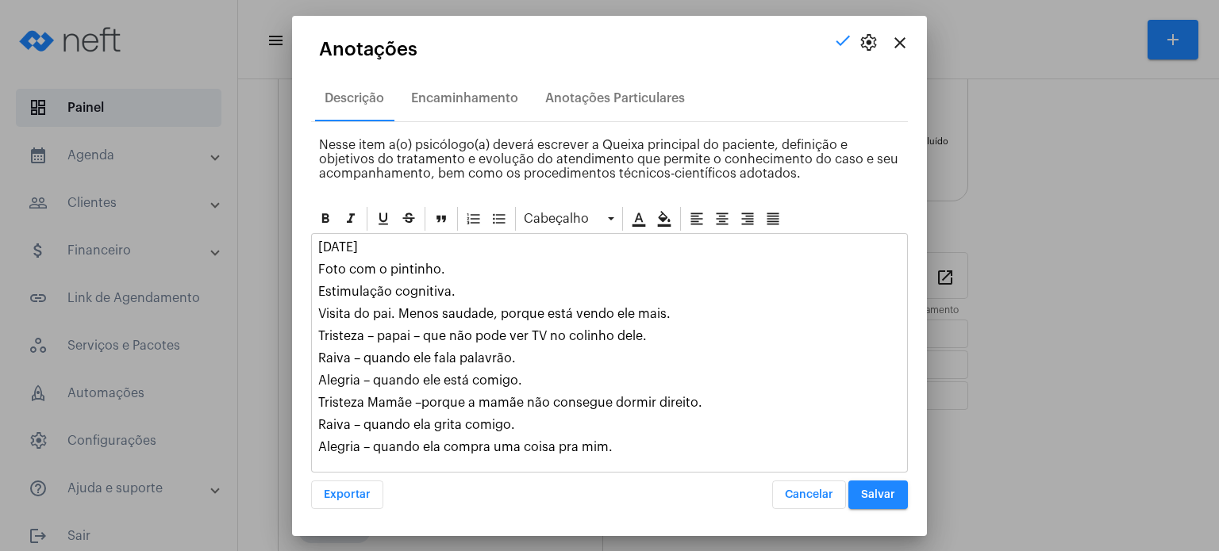
click at [905, 52] on mat-icon "close" at bounding box center [899, 42] width 19 height 19
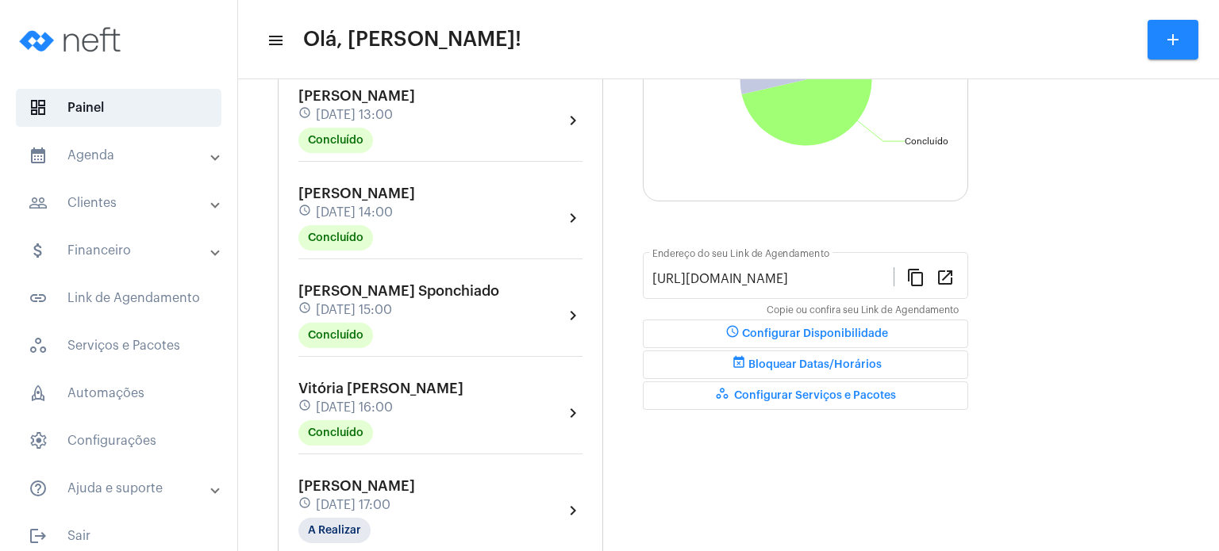
click at [269, 338] on div "Dia Semana Mês Escolher Agendamentos add [PERSON_NAME] schedule [DATE] 07:30 Co…" at bounding box center [728, 509] width 965 height 1373
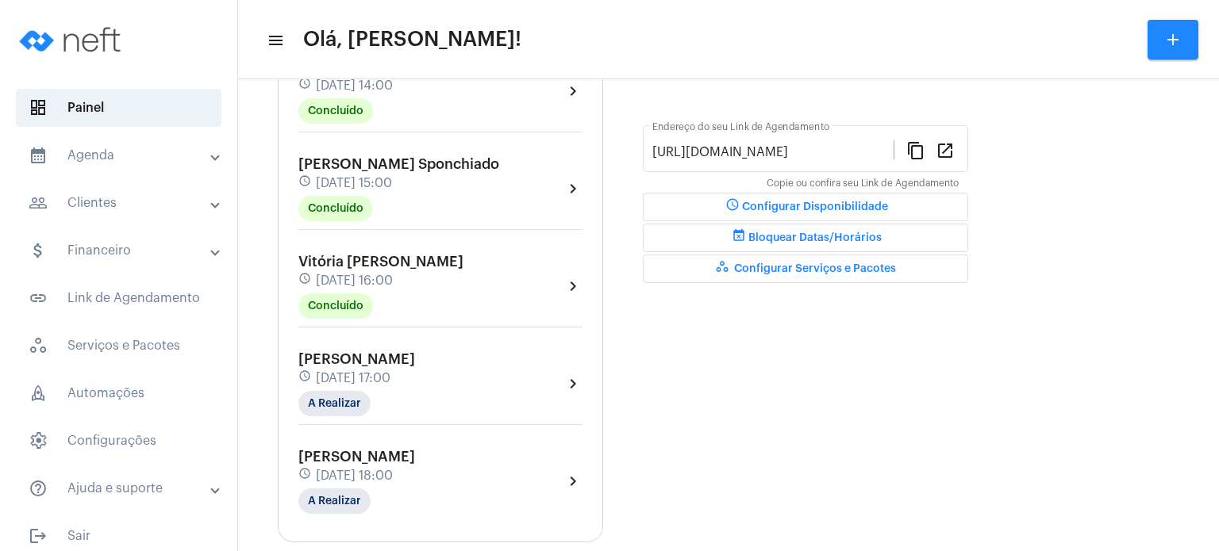
scroll to position [423, 0]
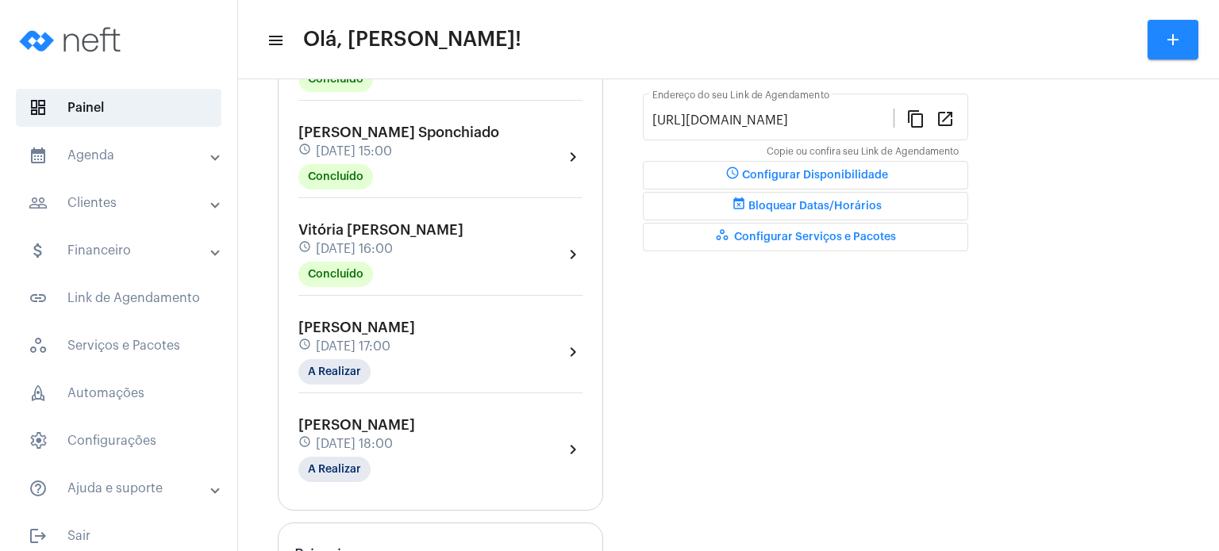
click at [370, 342] on span "[DATE] 17:00" at bounding box center [353, 347] width 75 height 14
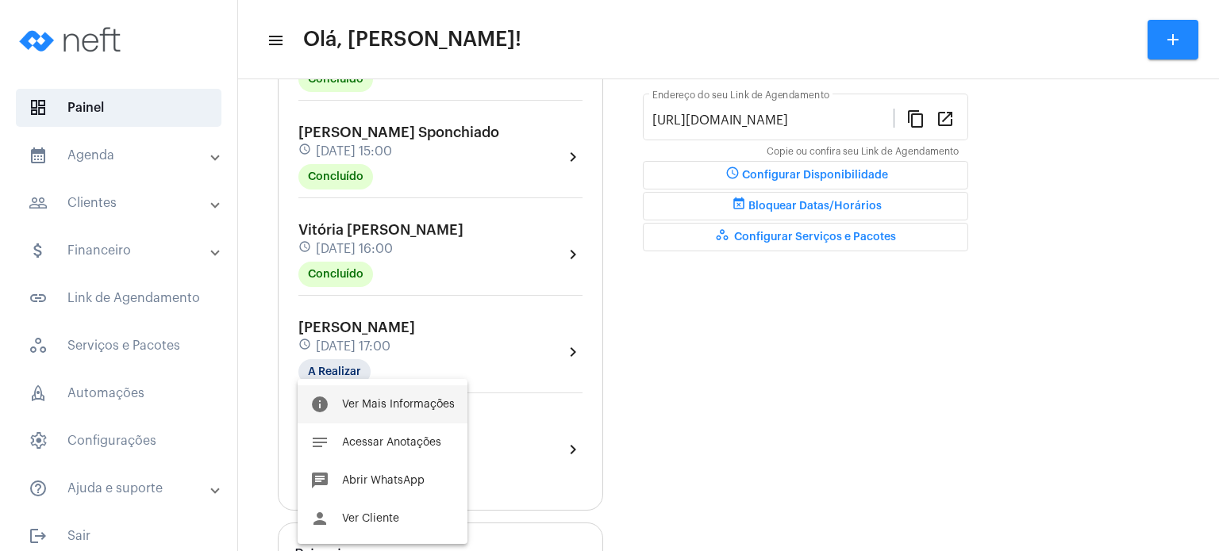
click at [394, 396] on button "info Ver Mais Informações" at bounding box center [383, 405] width 170 height 38
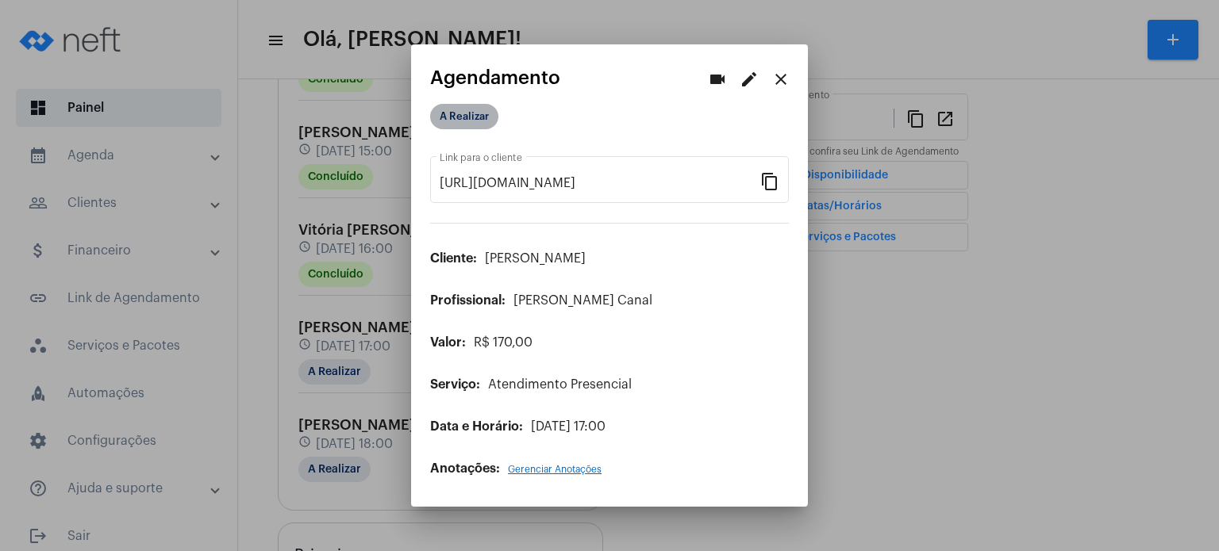
click at [473, 126] on mat-chip "A Realizar" at bounding box center [464, 116] width 68 height 25
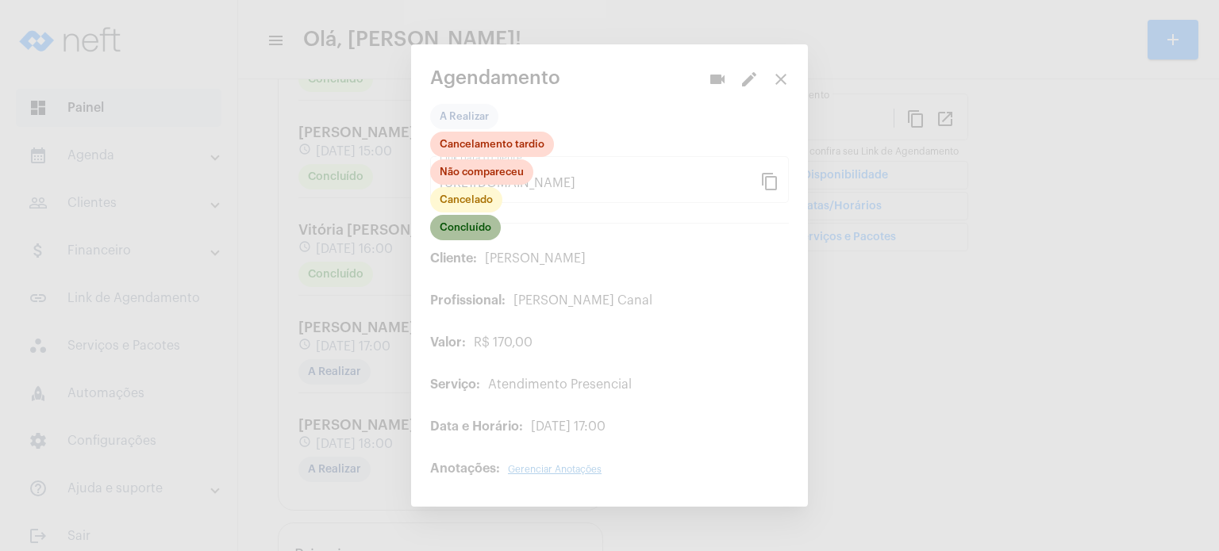
click at [462, 230] on mat-chip "Concluído" at bounding box center [465, 227] width 71 height 25
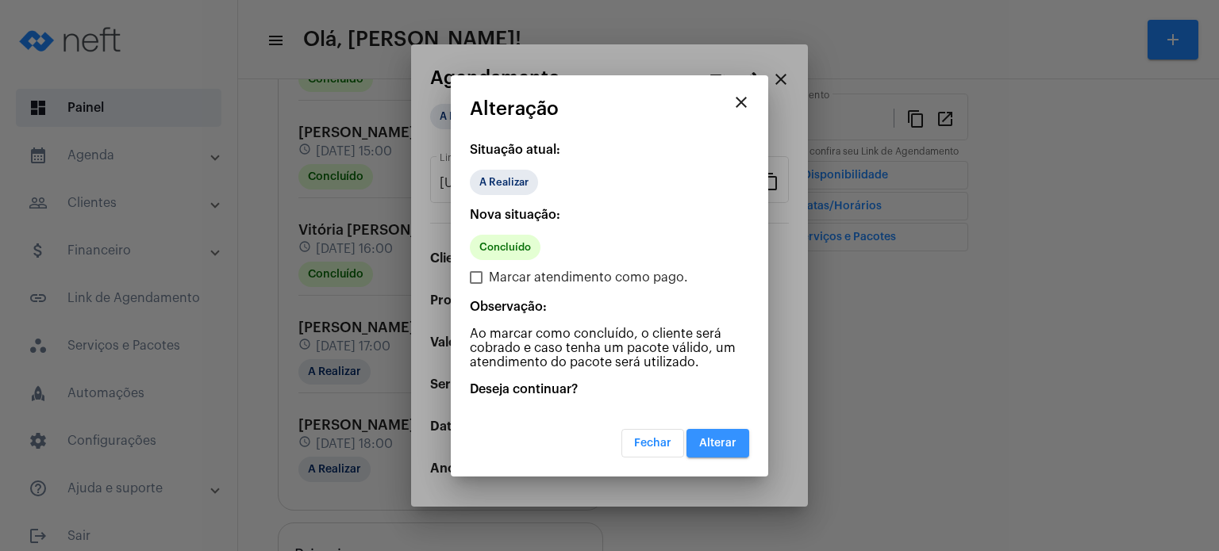
click at [717, 434] on button "Alterar" at bounding box center [717, 443] width 63 height 29
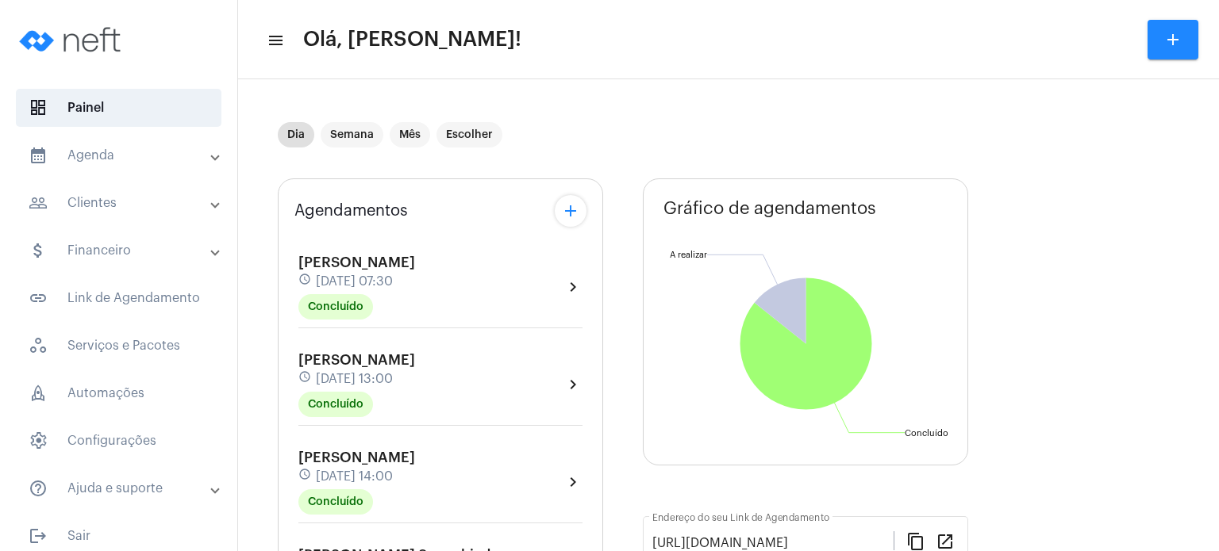
click at [292, 457] on div "Agendamentos add [PERSON_NAME] schedule [DATE] 07:30 Concluído chevron_right [P…" at bounding box center [440, 556] width 325 height 755
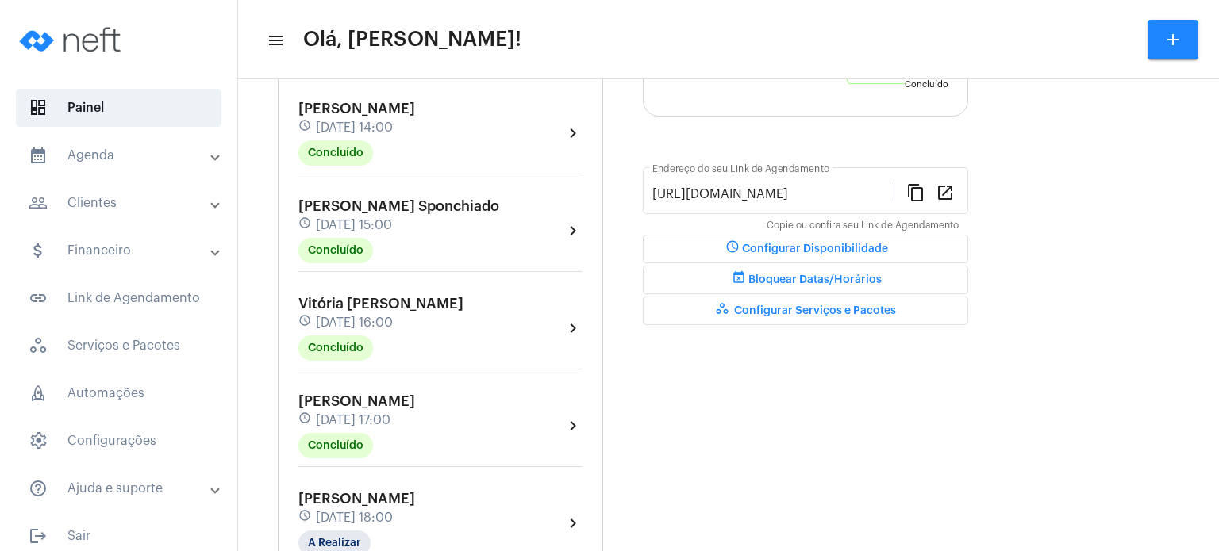
scroll to position [381, 0]
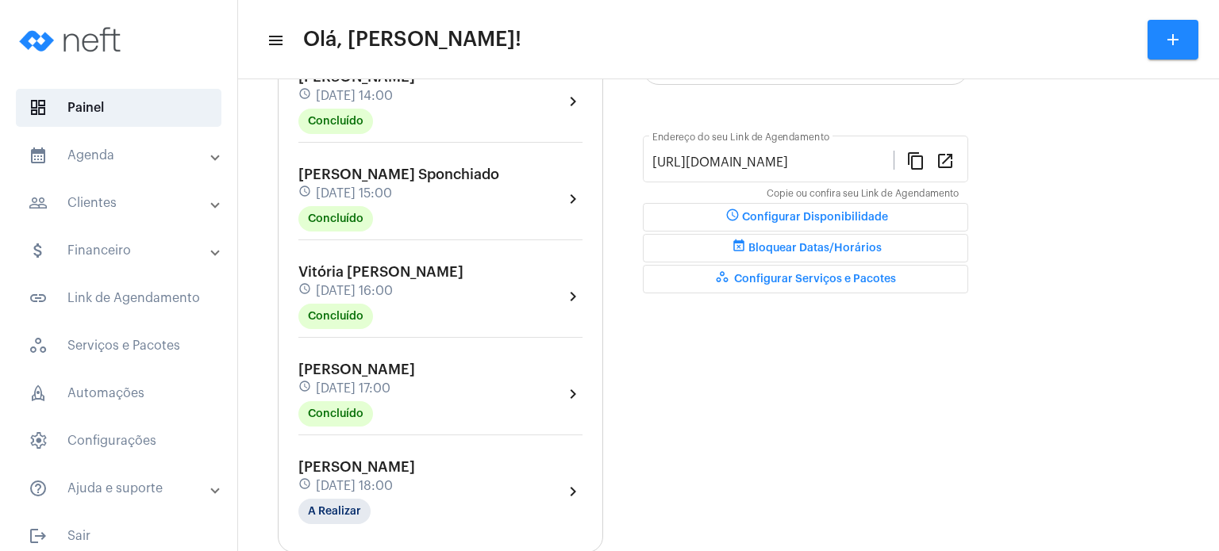
click at [369, 382] on span "[DATE] 17:00" at bounding box center [353, 389] width 75 height 14
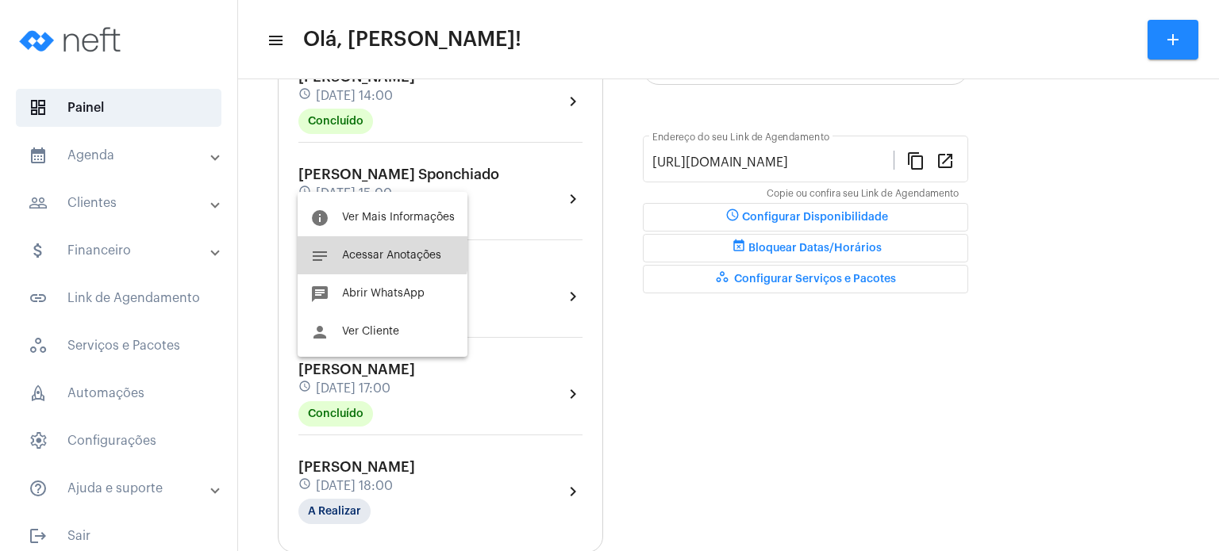
click at [375, 250] on span "Acessar Anotações" at bounding box center [391, 255] width 99 height 11
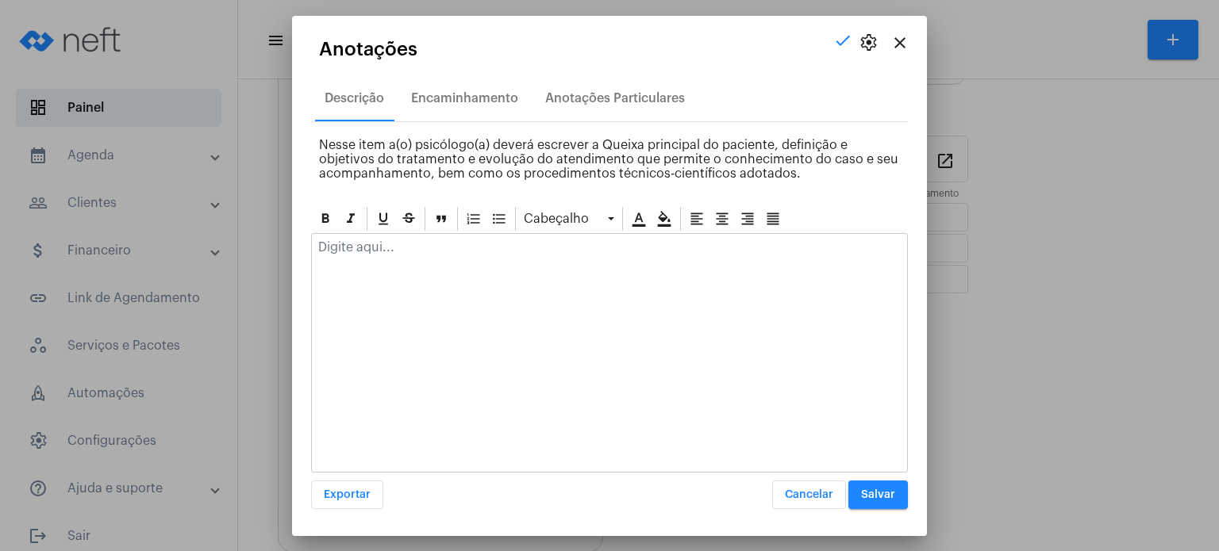
click at [375, 250] on p at bounding box center [609, 247] width 582 height 14
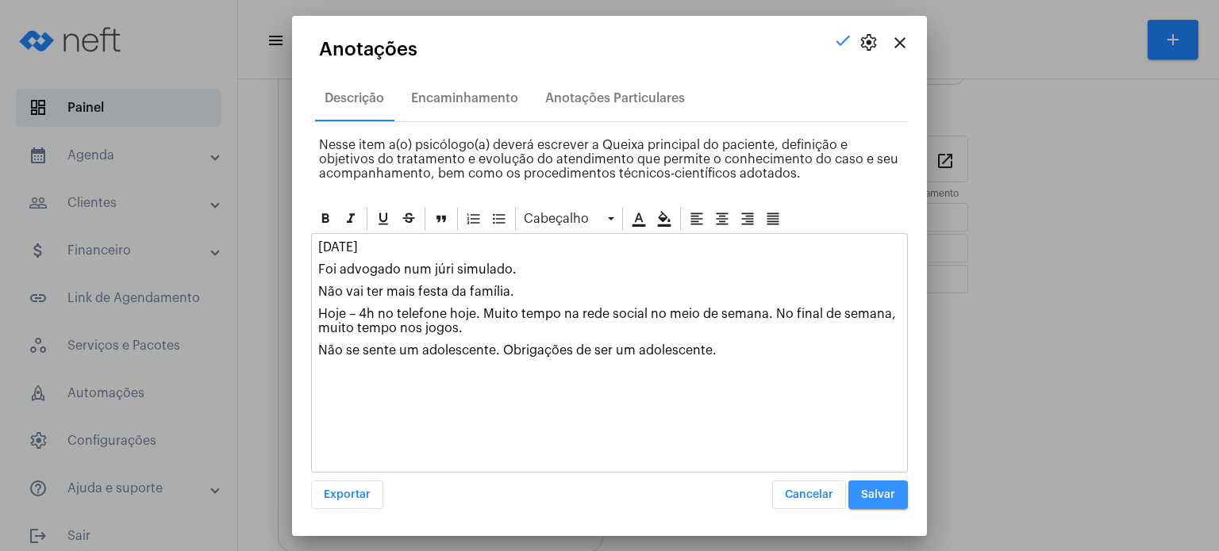
click at [863, 494] on span "Salvar" at bounding box center [878, 495] width 34 height 11
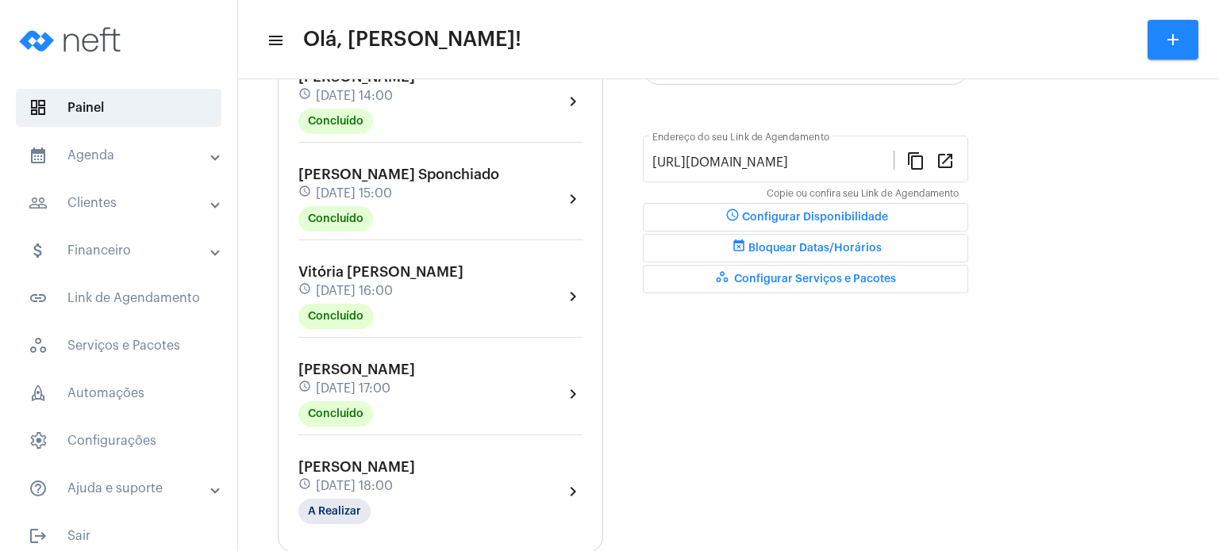
click at [381, 479] on span "[DATE] 18:00" at bounding box center [354, 486] width 77 height 14
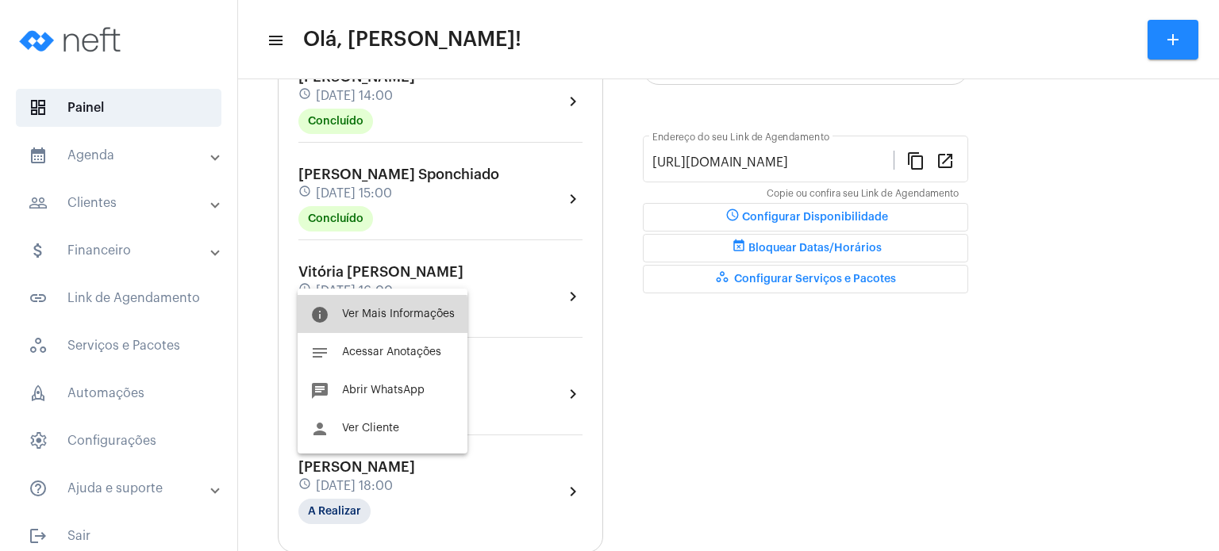
click at [371, 316] on span "Ver Mais Informações" at bounding box center [398, 314] width 113 height 11
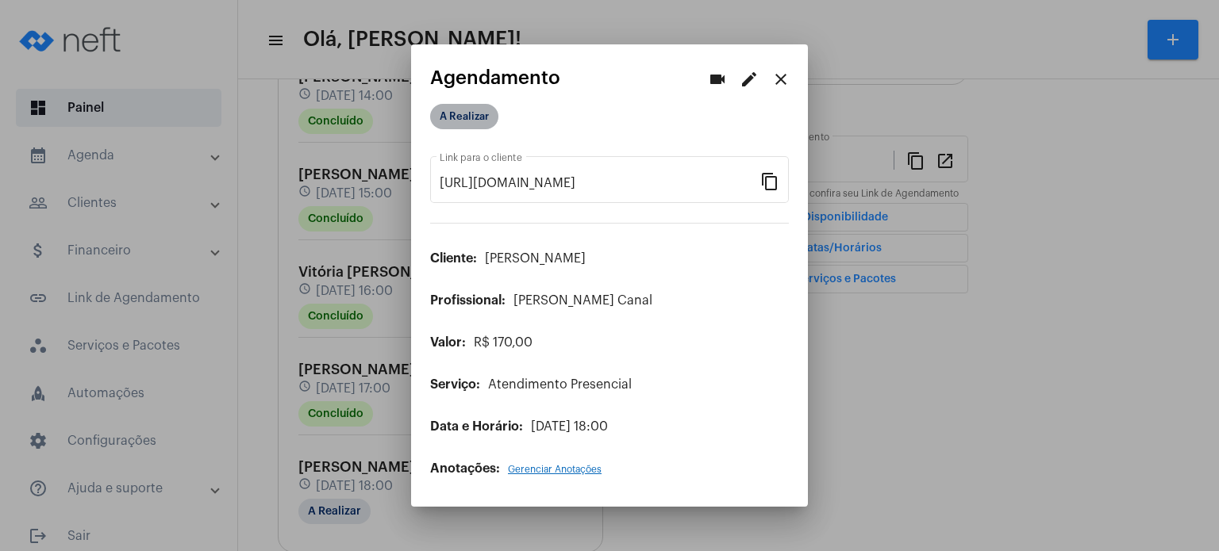
click at [476, 125] on mat-chip "A Realizar" at bounding box center [464, 116] width 68 height 25
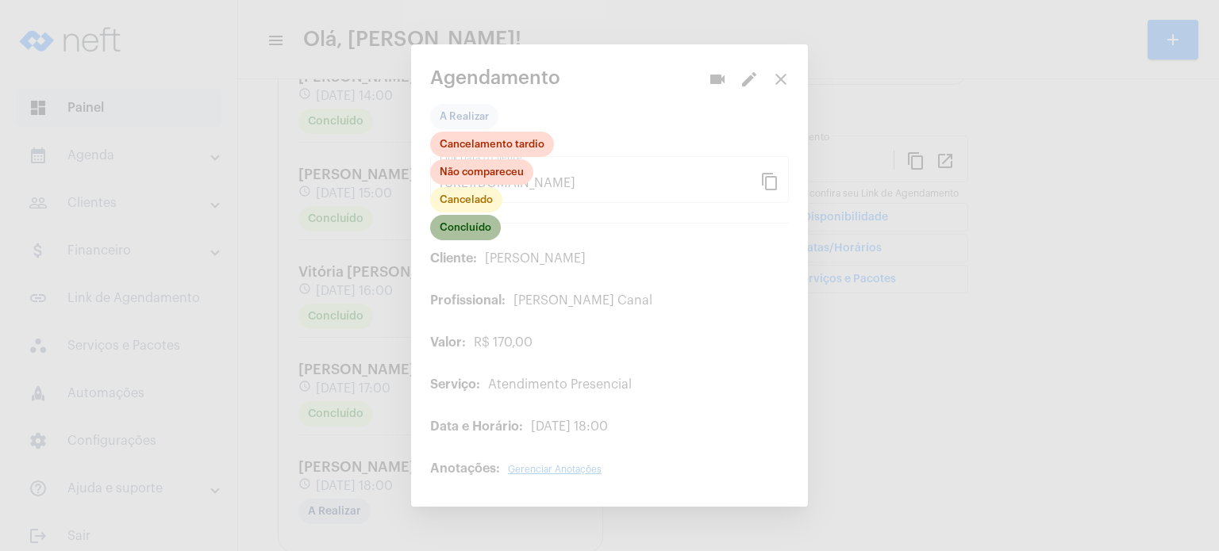
click at [467, 227] on mat-chip "Concluído" at bounding box center [465, 227] width 71 height 25
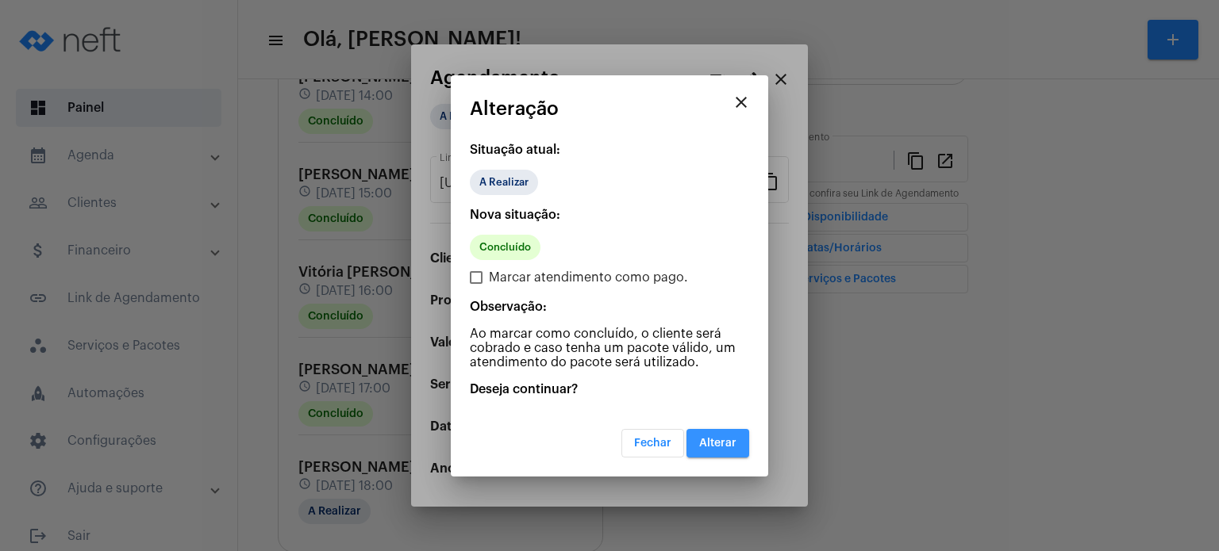
click at [724, 438] on span "Alterar" at bounding box center [717, 443] width 37 height 11
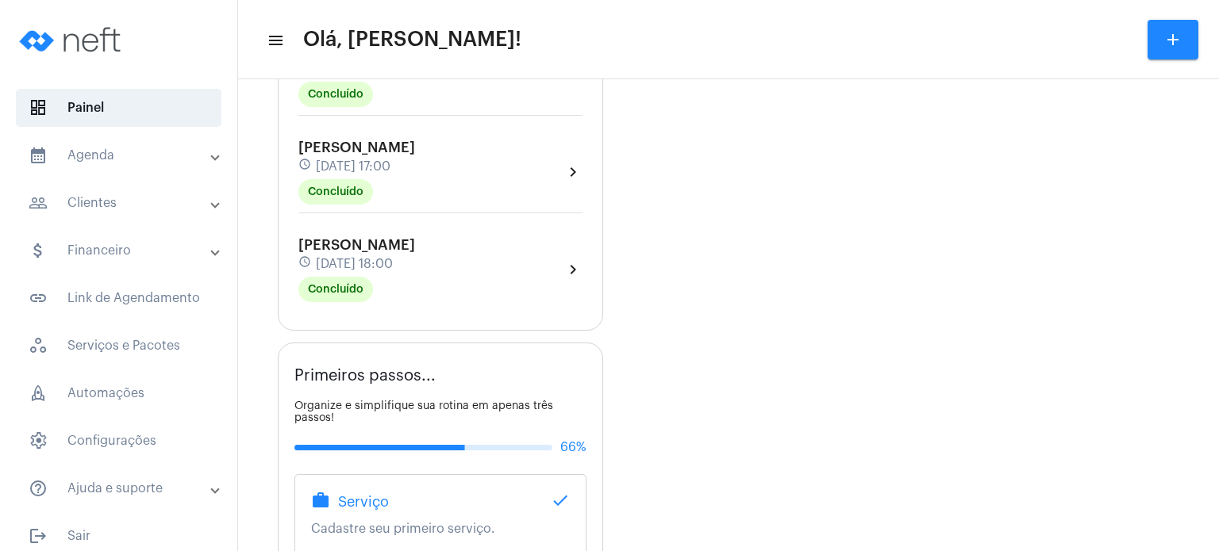
scroll to position [635, 0]
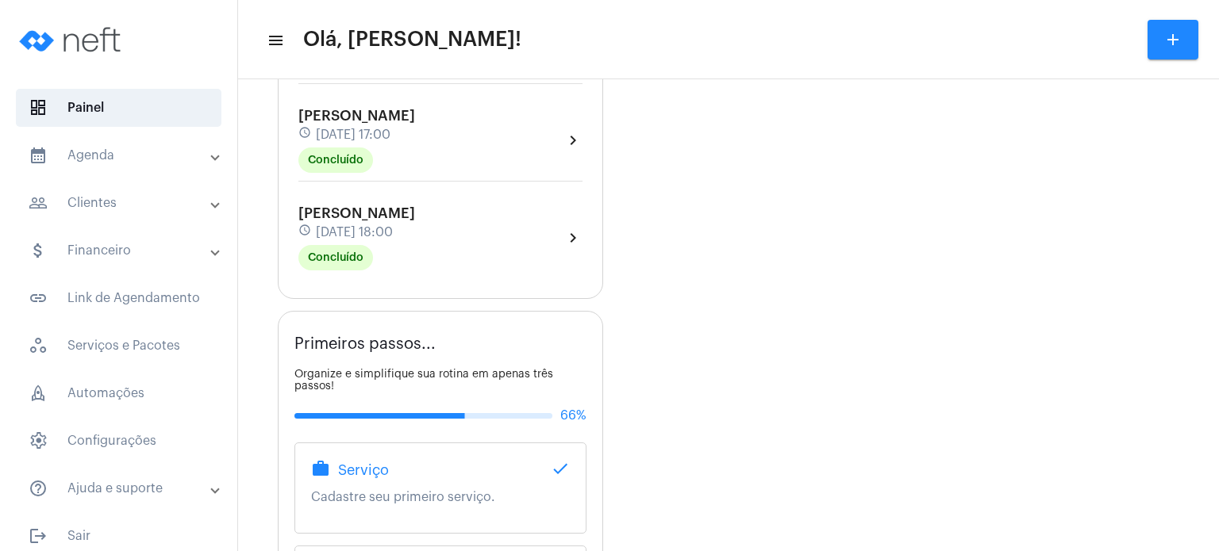
click at [388, 212] on span "[PERSON_NAME]" at bounding box center [356, 213] width 117 height 14
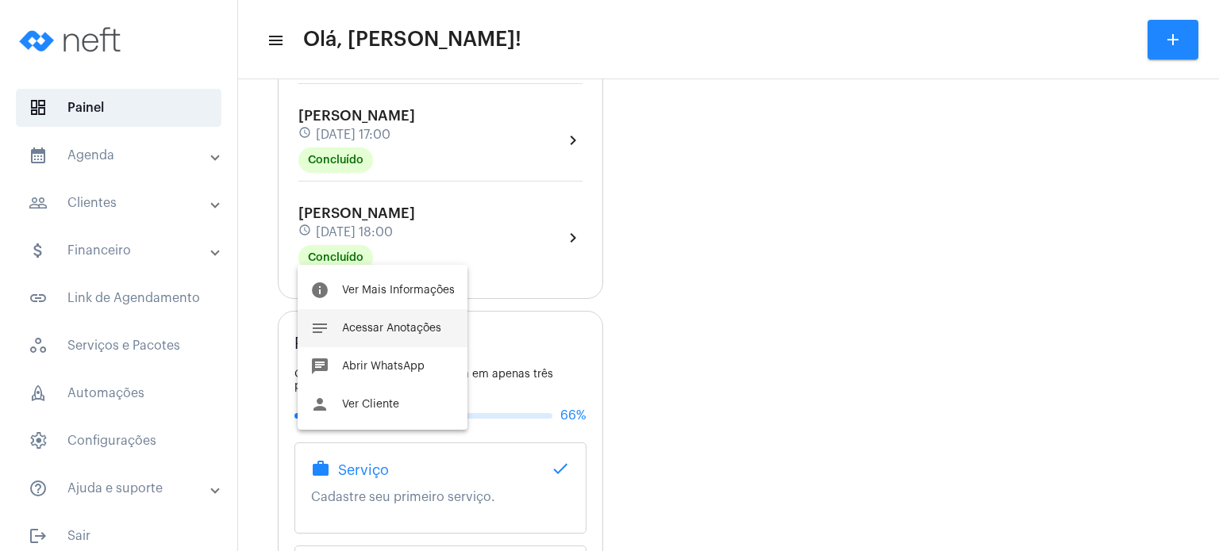
click at [379, 332] on span "Acessar Anotações" at bounding box center [391, 328] width 99 height 11
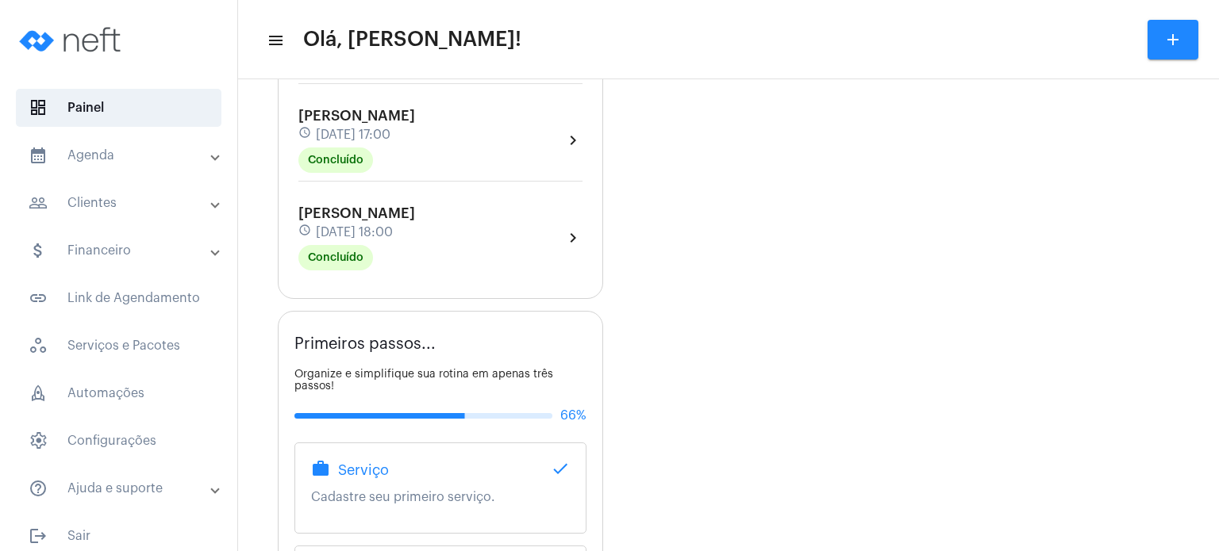
click at [384, 212] on span "[PERSON_NAME]" at bounding box center [356, 213] width 117 height 14
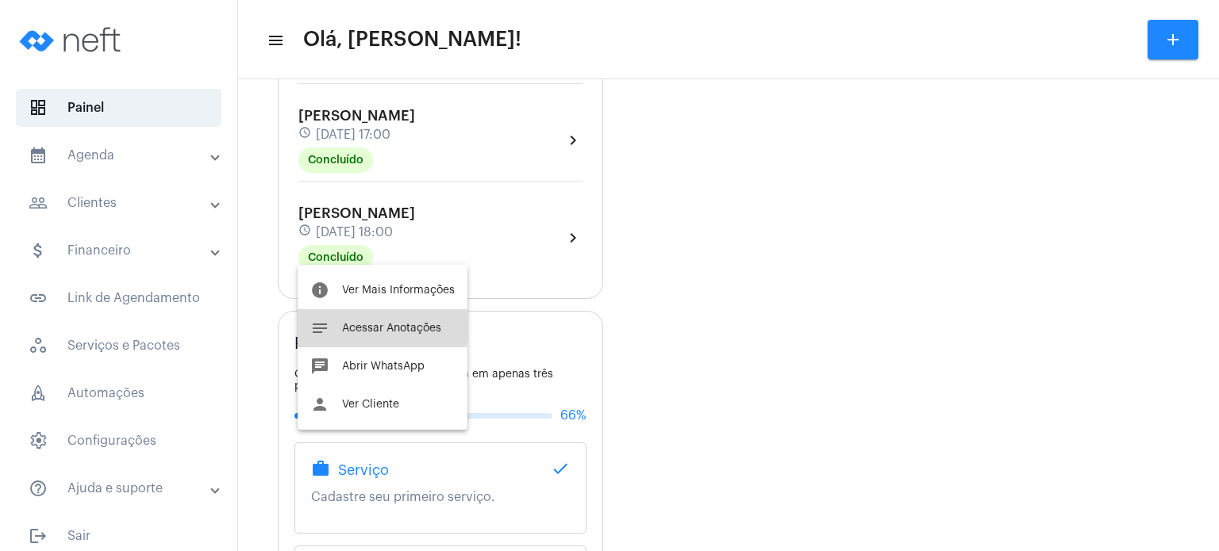
click at [352, 327] on span "Acessar Anotações" at bounding box center [391, 328] width 99 height 11
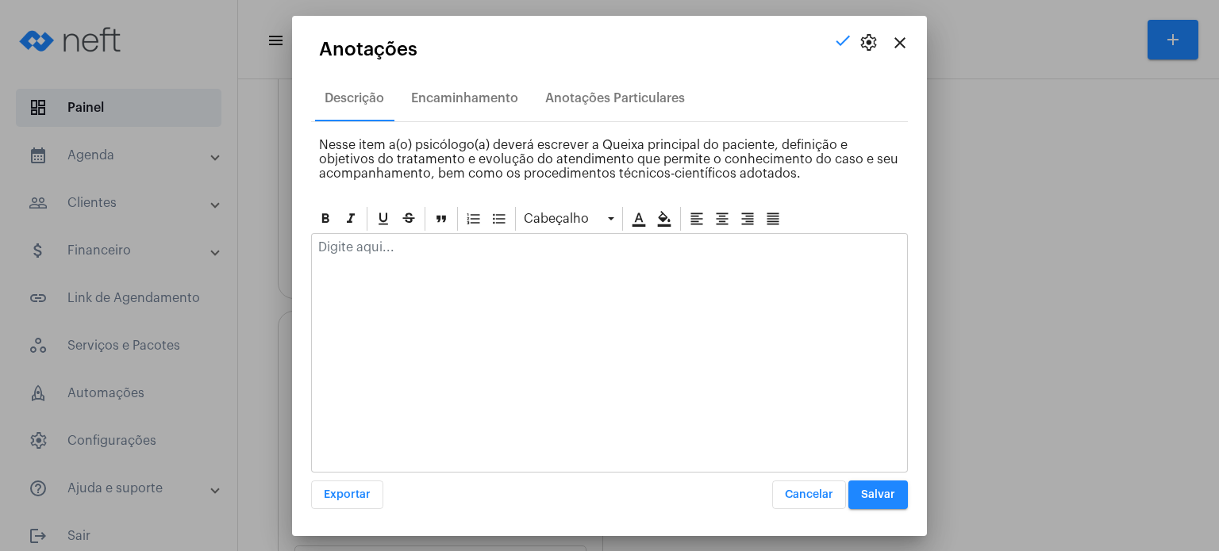
click at [381, 240] on p at bounding box center [609, 247] width 582 height 14
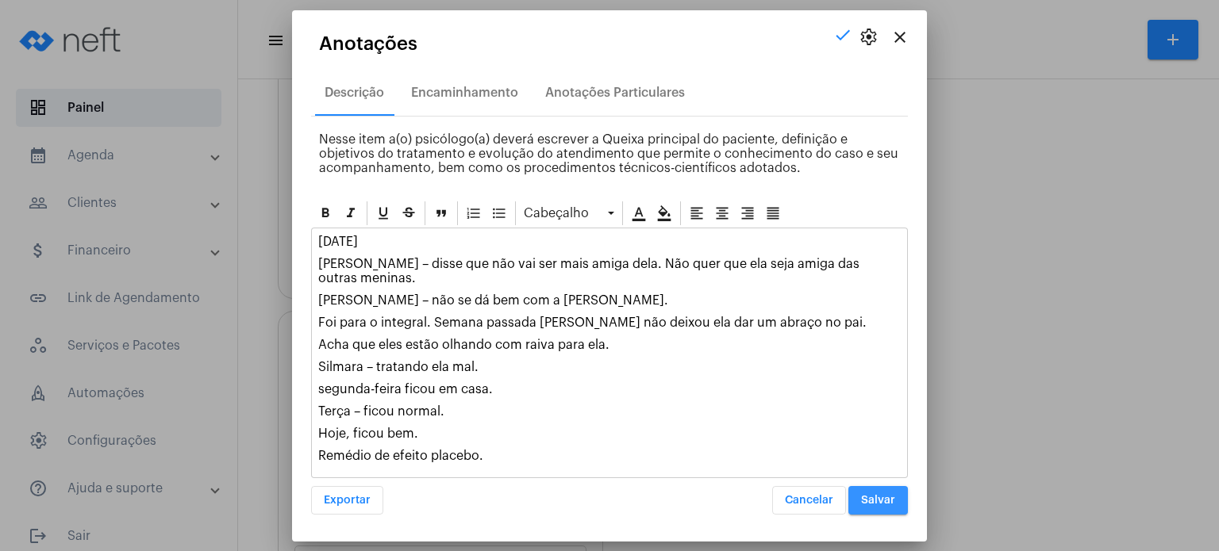
click at [885, 506] on button "Salvar" at bounding box center [878, 500] width 60 height 29
